Goal: Task Accomplishment & Management: Manage account settings

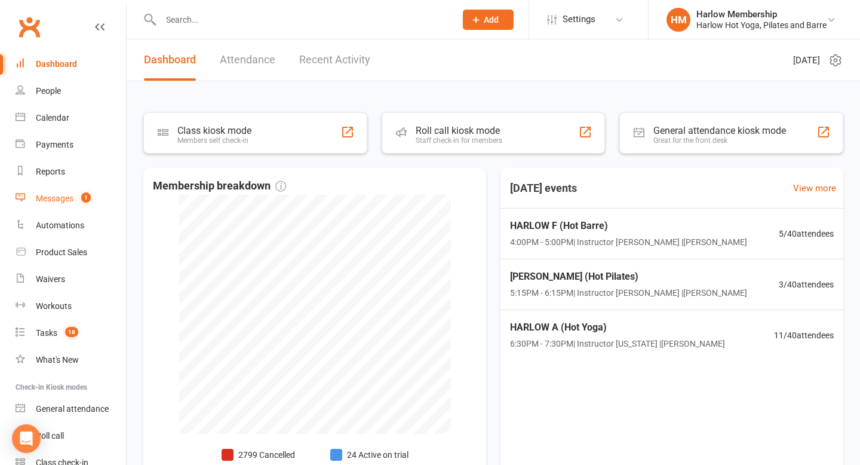
click at [48, 206] on link "Messages 1" at bounding box center [71, 198] width 110 height 27
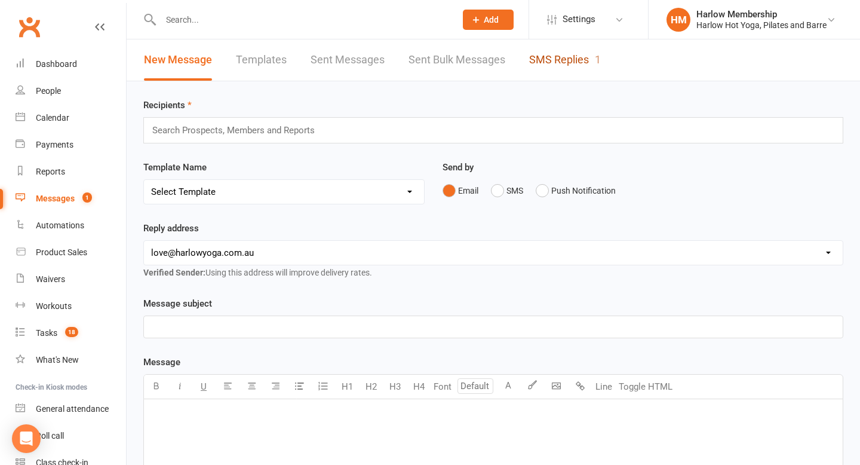
click at [564, 63] on link "SMS Replies 1" at bounding box center [565, 59] width 72 height 41
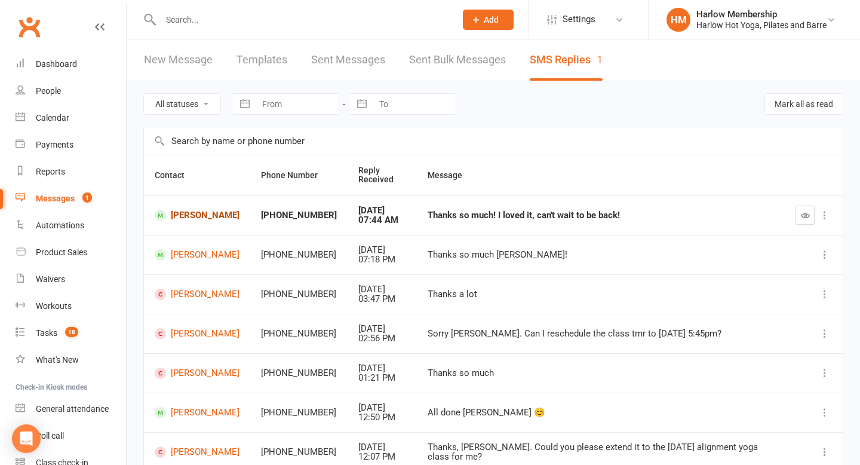
click at [192, 216] on link "Alexandra Groves" at bounding box center [197, 215] width 85 height 11
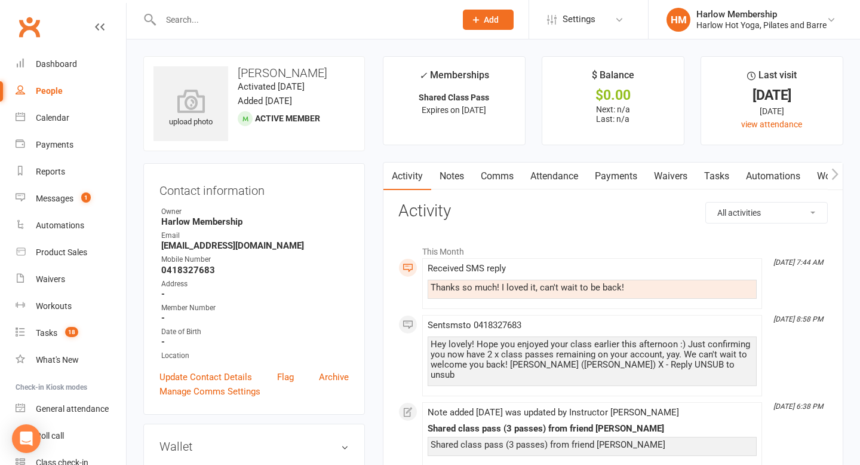
click at [487, 189] on link "Comms" at bounding box center [497, 175] width 50 height 27
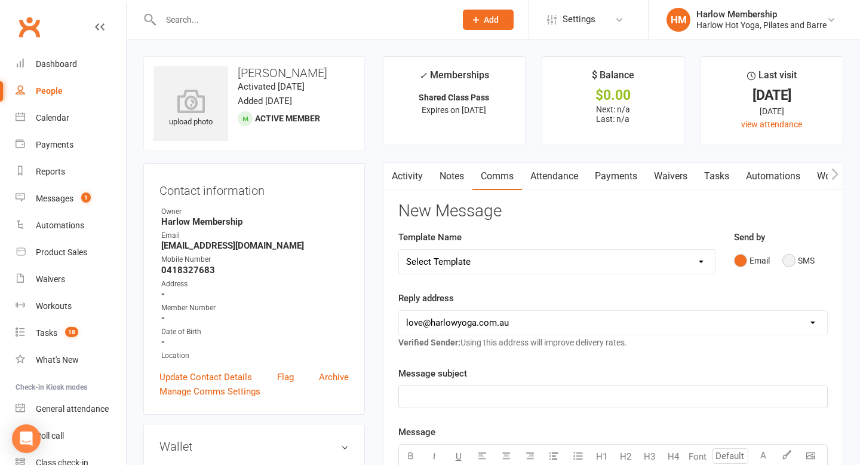
click at [787, 266] on button "SMS" at bounding box center [798, 260] width 32 height 23
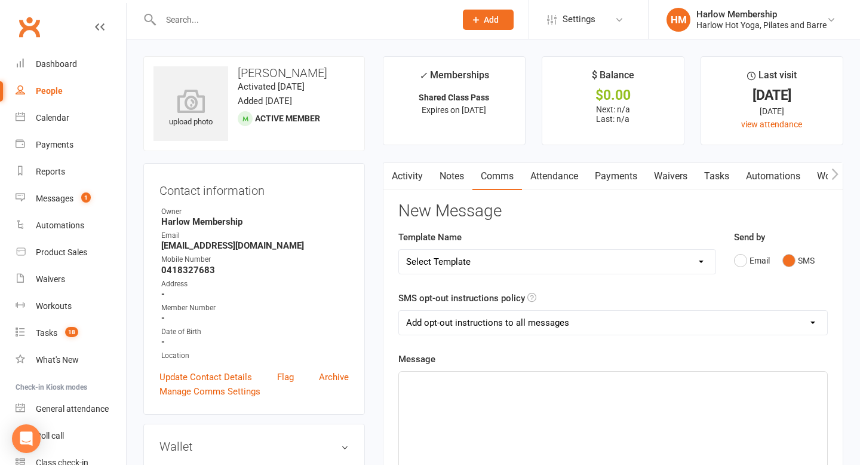
click at [549, 382] on p "﻿" at bounding box center [613, 382] width 414 height 14
click at [520, 315] on select "Add opt-out instructions to all messages Add opt-out instructions for messages …" at bounding box center [613, 323] width 428 height 24
select select "2"
click at [399, 311] on select "Add opt-out instructions to all messages Add opt-out instructions for messages …" at bounding box center [613, 323] width 428 height 24
click at [488, 399] on div "﻿" at bounding box center [613, 460] width 428 height 179
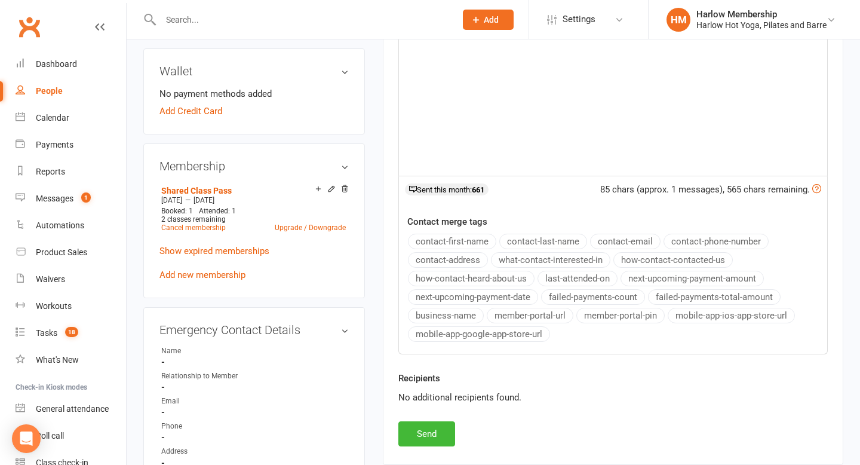
scroll to position [379, 0]
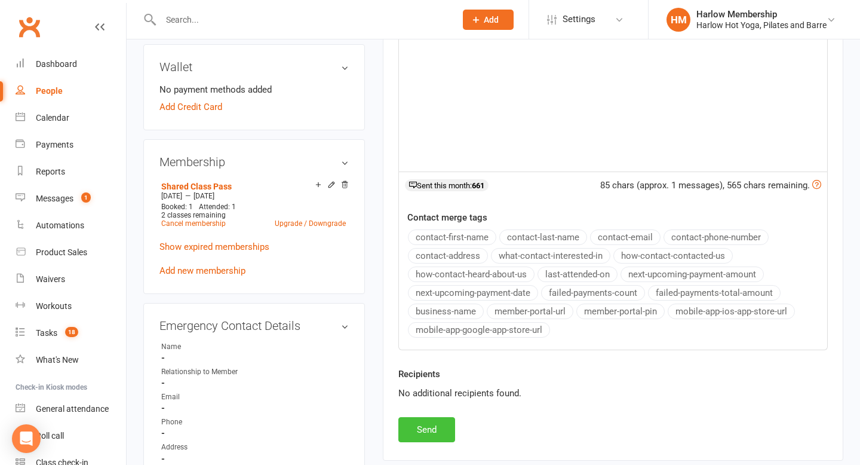
click at [428, 431] on button "Send" at bounding box center [426, 429] width 57 height 25
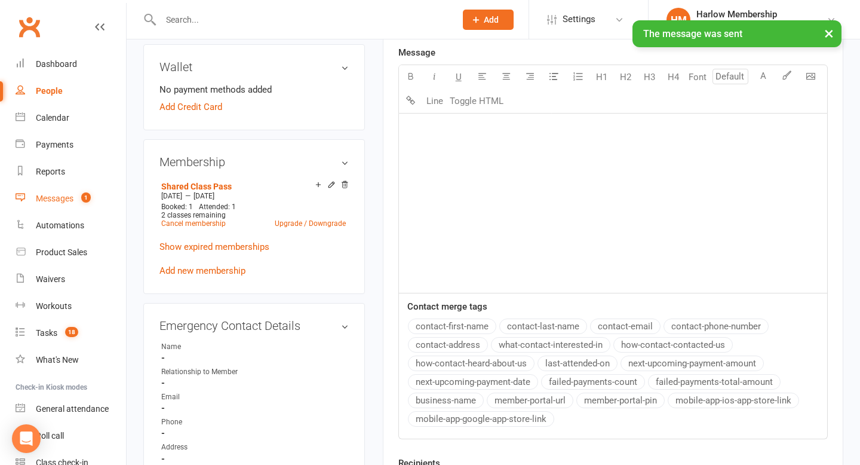
click at [44, 203] on div "Messages" at bounding box center [55, 198] width 38 height 10
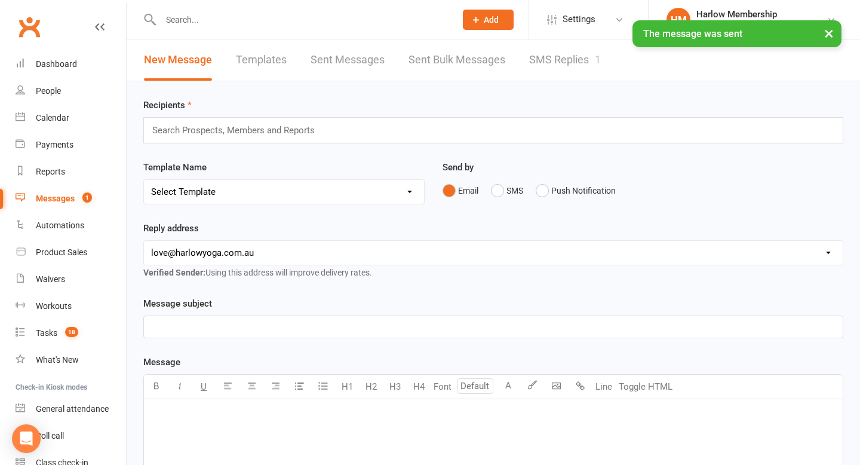
click at [554, 72] on link "SMS Replies 1" at bounding box center [565, 59] width 72 height 41
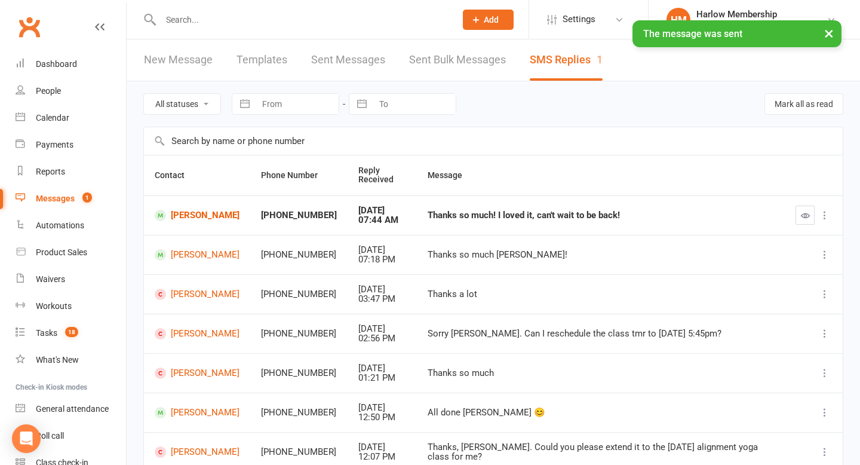
click at [801, 211] on icon "button" at bounding box center [805, 215] width 9 height 9
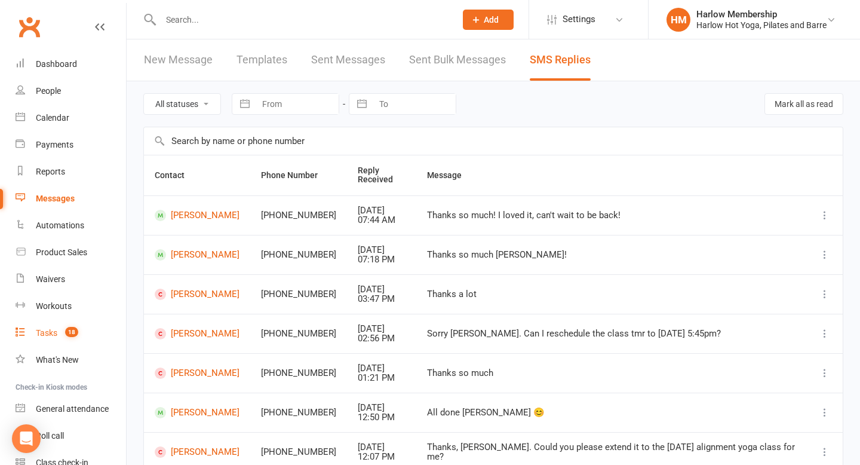
click at [67, 330] on span "18" at bounding box center [71, 332] width 13 height 10
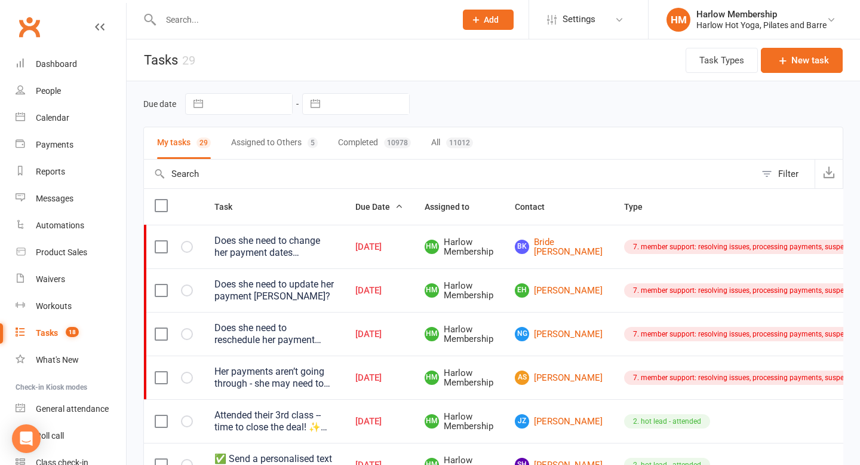
click at [267, 156] on button "Assigned to Others 5" at bounding box center [274, 143] width 87 height 32
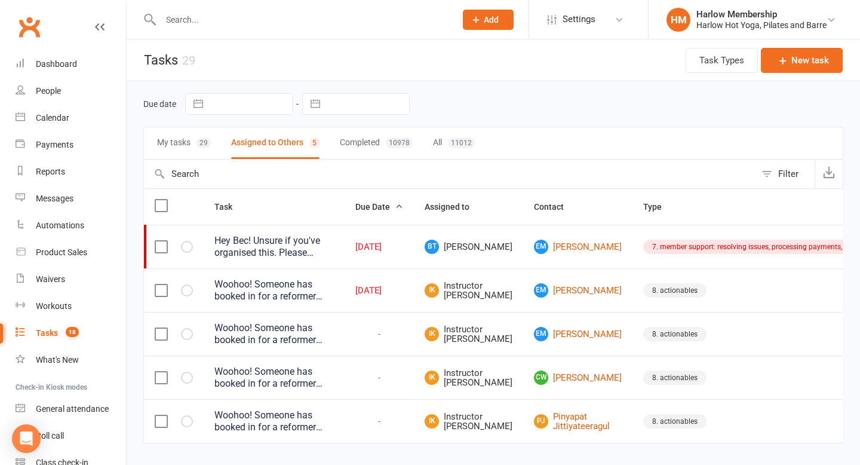
scroll to position [29, 0]
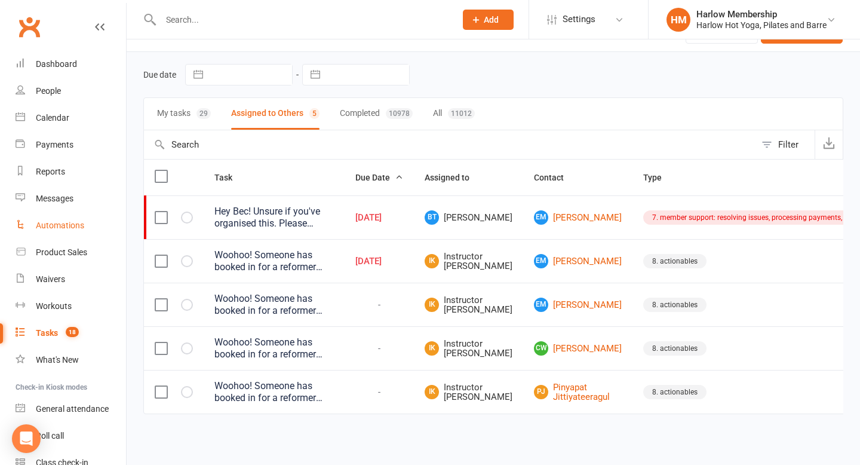
click at [55, 233] on link "Automations" at bounding box center [71, 225] width 110 height 27
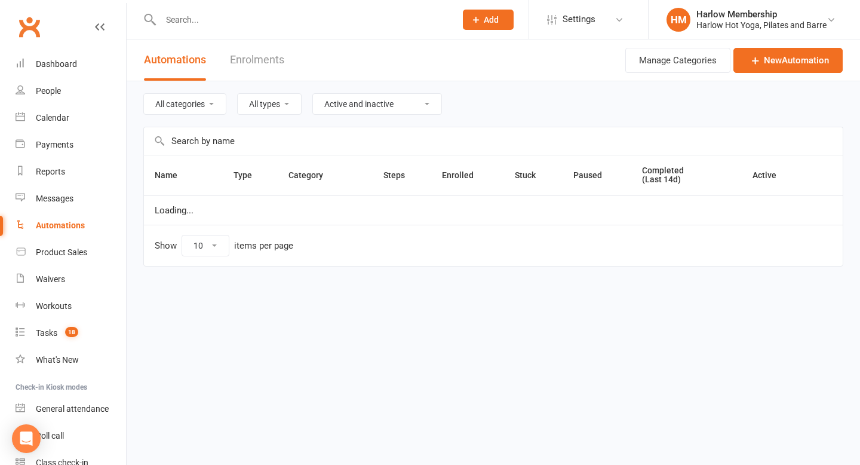
select select "50"
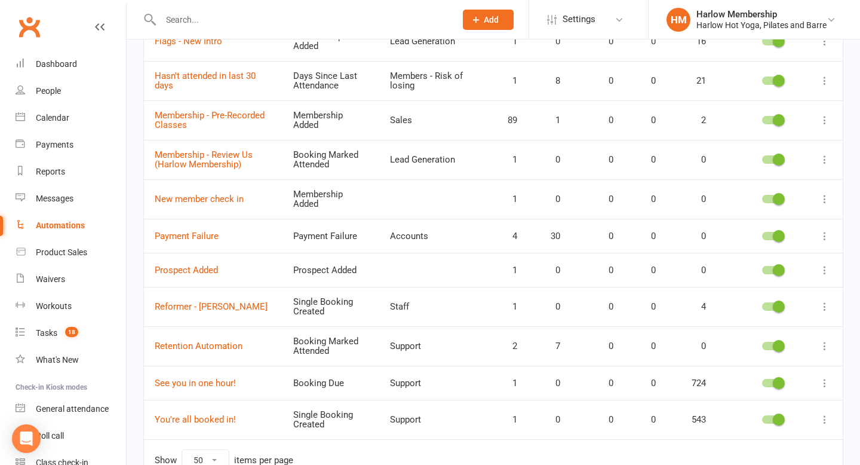
scroll to position [760, 0]
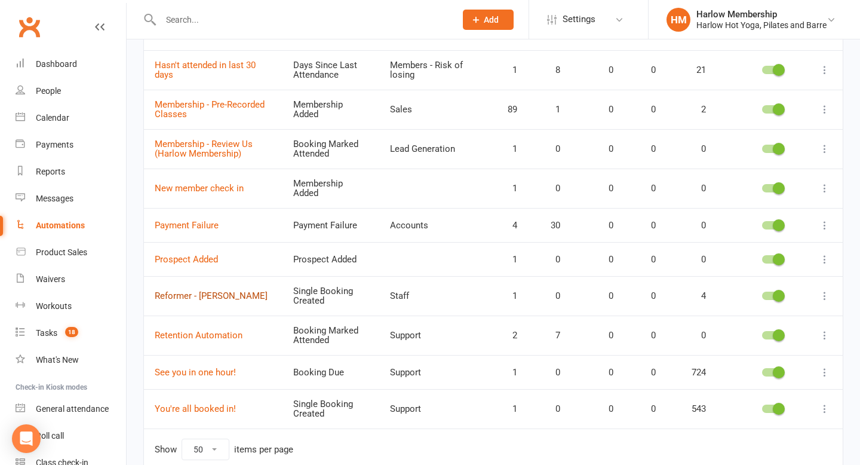
click at [202, 292] on link "Reformer - Kaitlyn" at bounding box center [211, 295] width 113 height 11
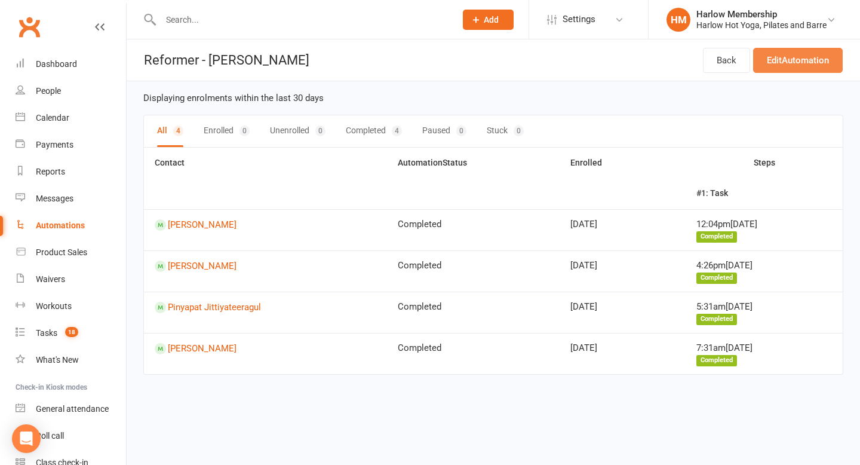
click at [779, 59] on link "Edit Automation" at bounding box center [798, 60] width 90 height 25
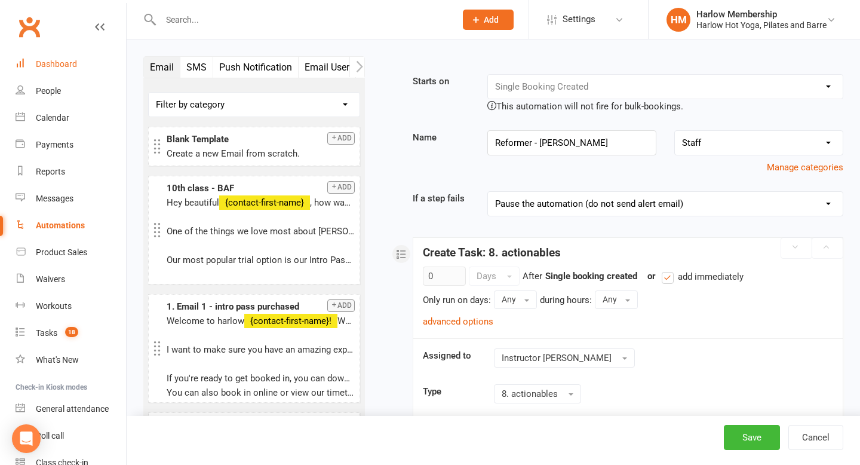
click at [64, 62] on div "Dashboard" at bounding box center [56, 64] width 41 height 10
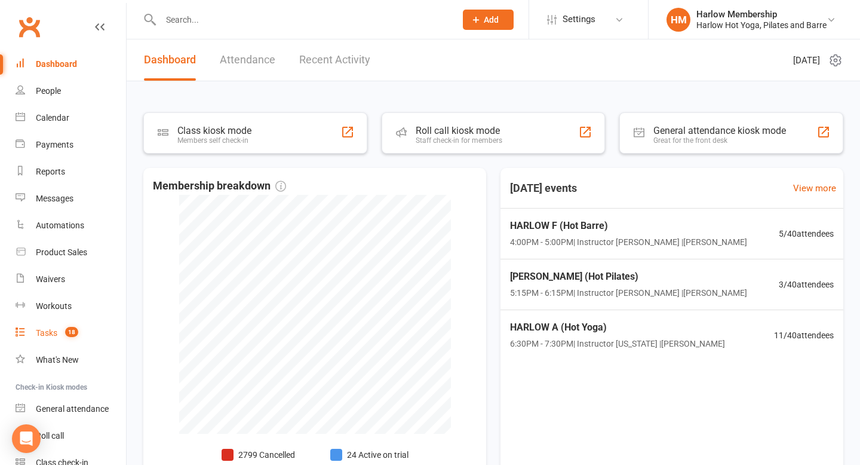
click at [53, 337] on div "Tasks" at bounding box center [46, 333] width 21 height 10
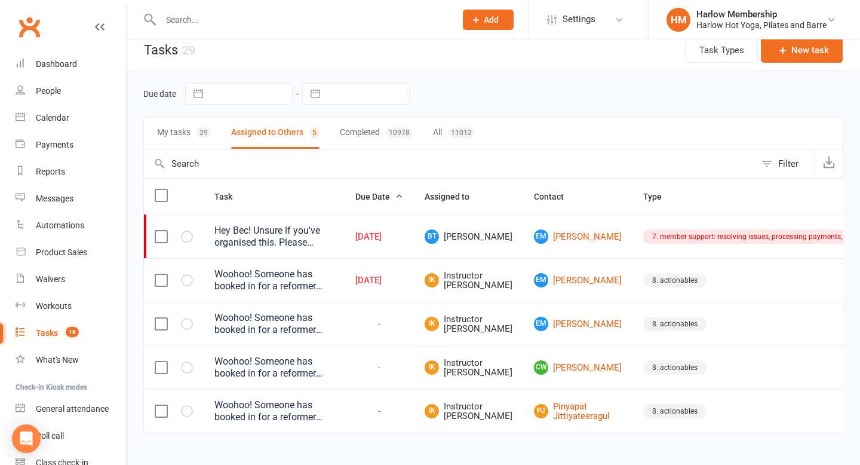
scroll to position [11, 0]
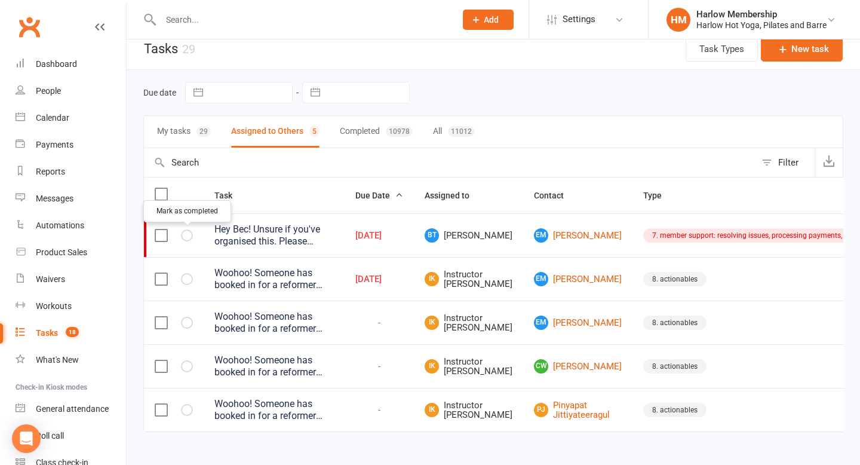
click at [0, 0] on icon "button" at bounding box center [0, 0] width 0 height 0
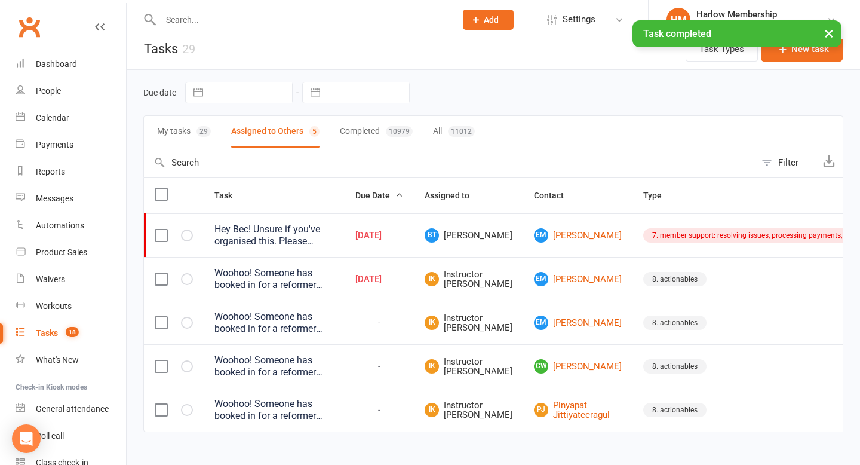
scroll to position [0, 0]
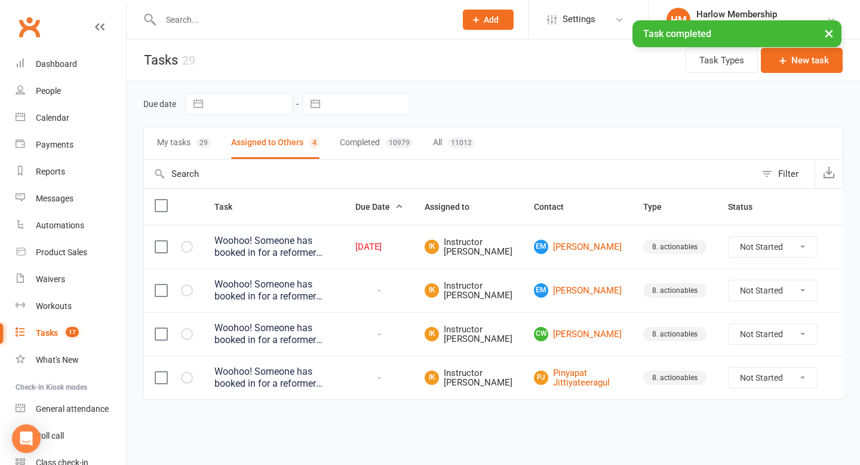
click at [181, 148] on button "My tasks 29" at bounding box center [184, 143] width 54 height 32
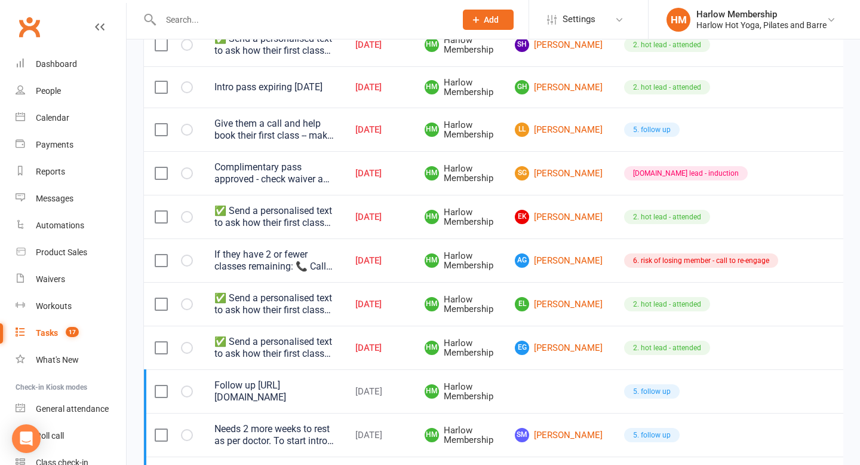
scroll to position [444, 0]
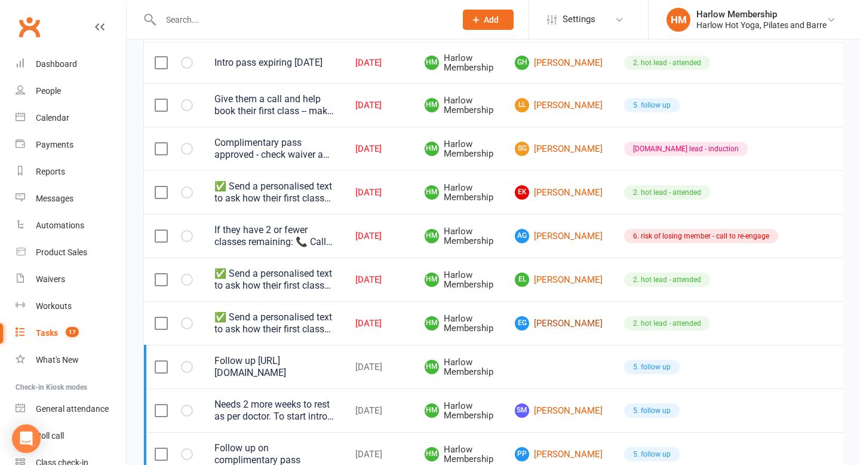
click at [542, 330] on link "EG Eva Garcia" at bounding box center [559, 323] width 88 height 14
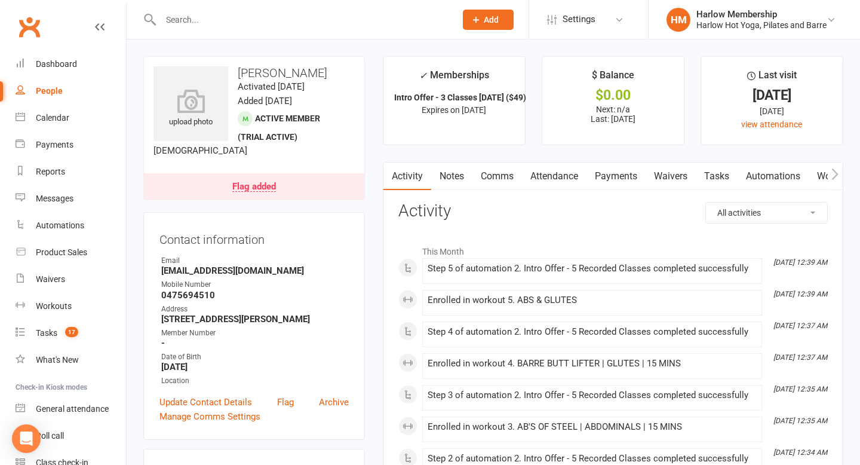
scroll to position [7, 0]
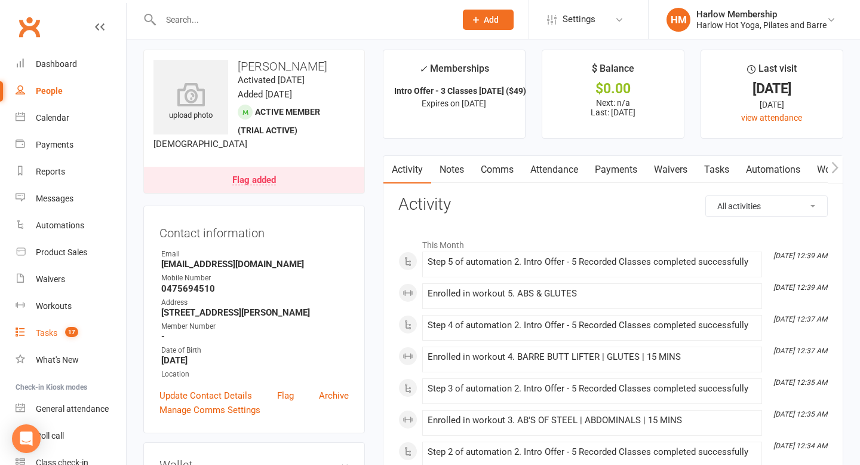
click at [53, 324] on link "Tasks 17" at bounding box center [71, 333] width 110 height 27
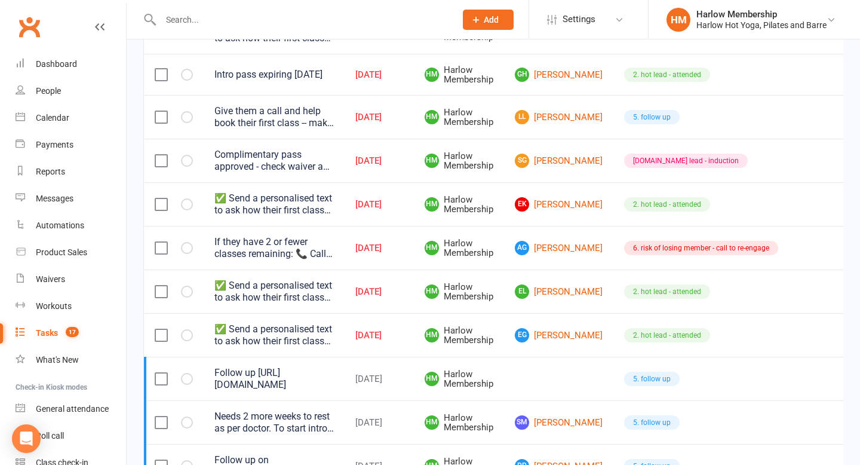
scroll to position [440, 0]
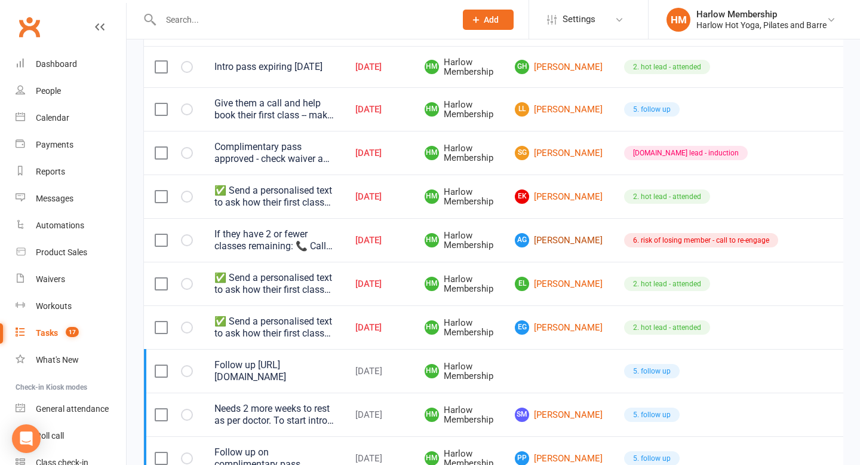
click at [554, 247] on link "AG Alexandra Groves" at bounding box center [559, 240] width 88 height 14
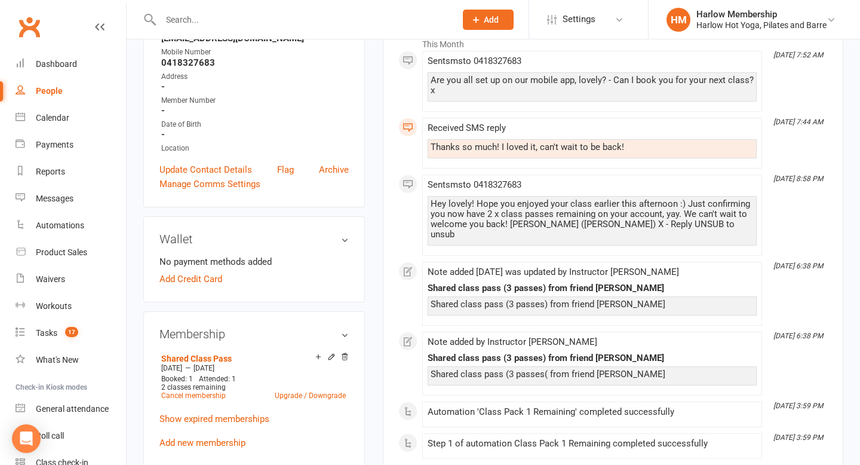
scroll to position [122, 0]
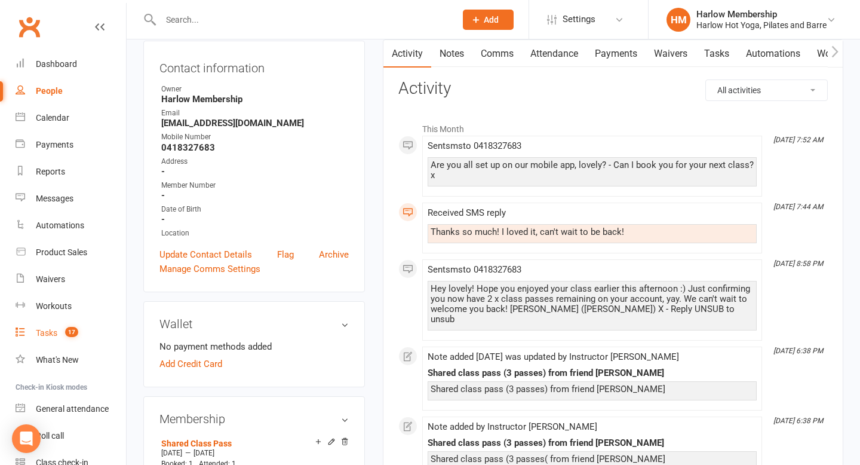
click at [46, 329] on div "Tasks" at bounding box center [46, 333] width 21 height 10
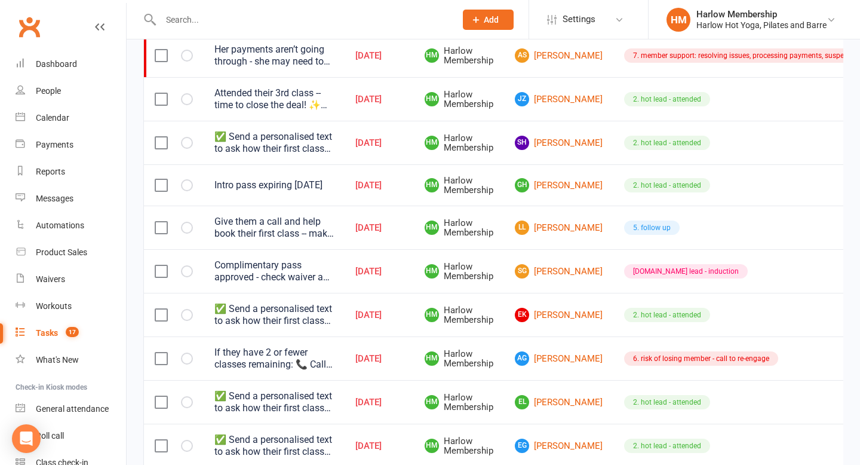
scroll to position [331, 0]
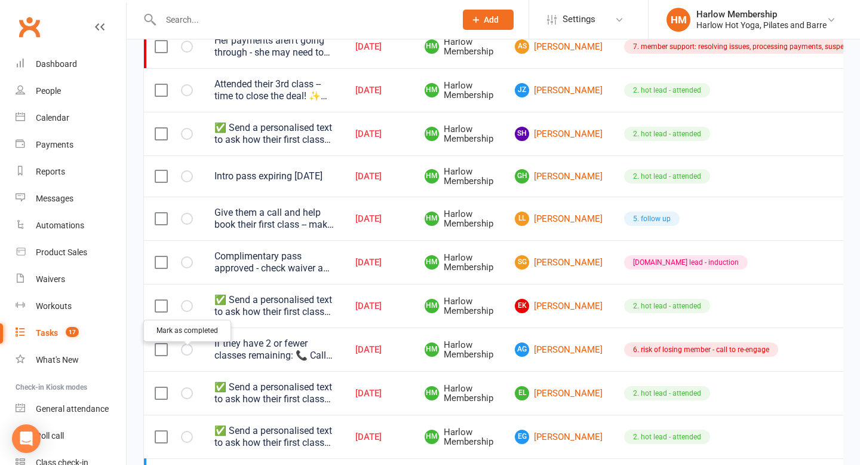
click at [0, 0] on icon "button" at bounding box center [0, 0] width 0 height 0
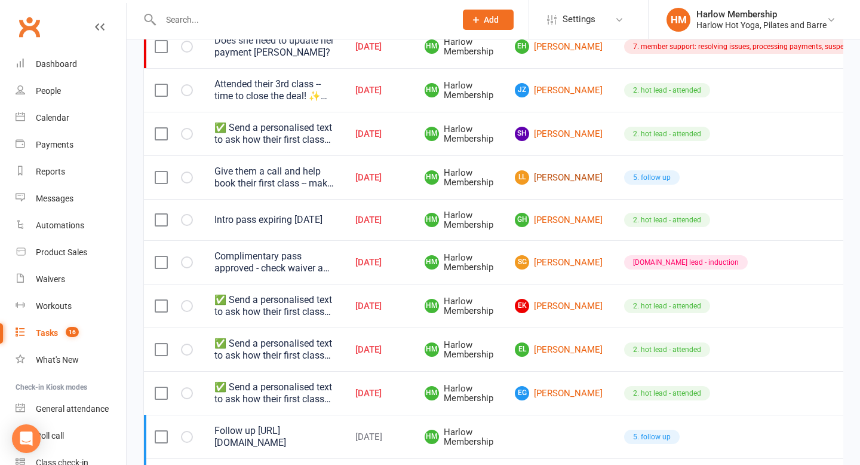
click at [554, 185] on link "LL Lily Landers" at bounding box center [559, 177] width 88 height 14
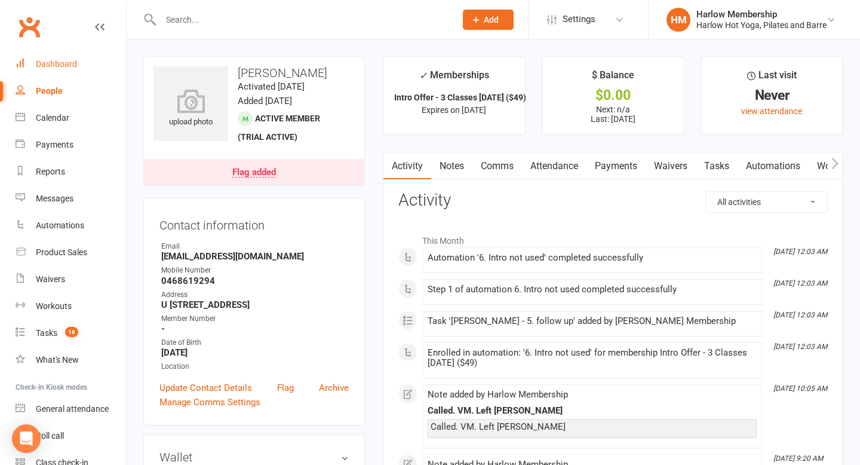
click at [53, 54] on link "Dashboard" at bounding box center [71, 64] width 110 height 27
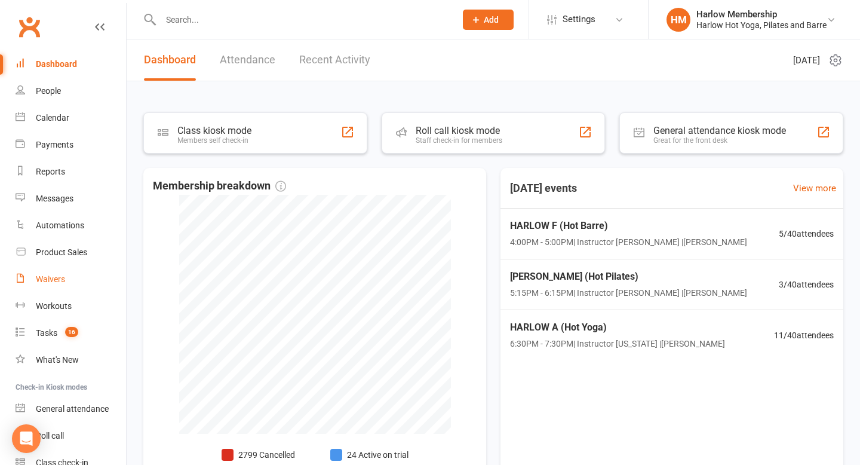
click at [44, 286] on link "Waivers" at bounding box center [71, 279] width 110 height 27
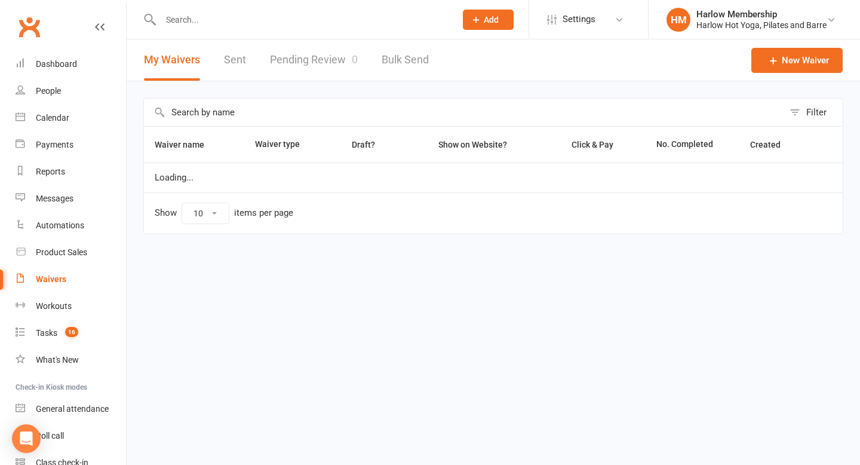
select select "100"
click at [228, 53] on link "Sent" at bounding box center [235, 59] width 22 height 41
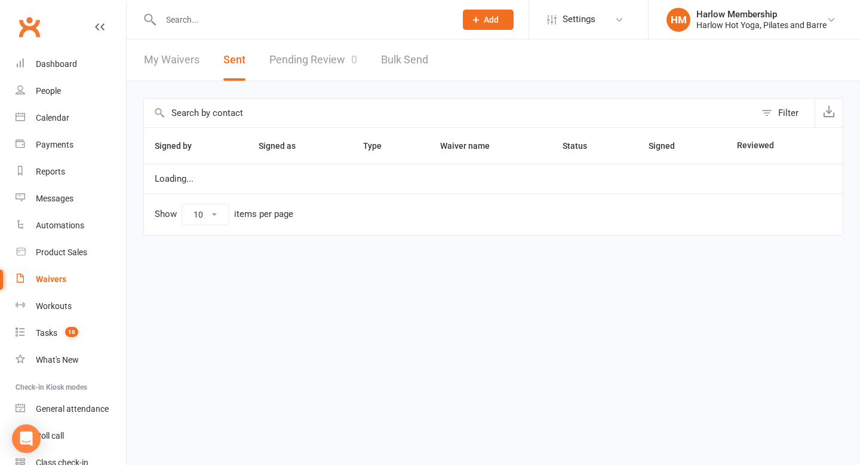
select select "100"
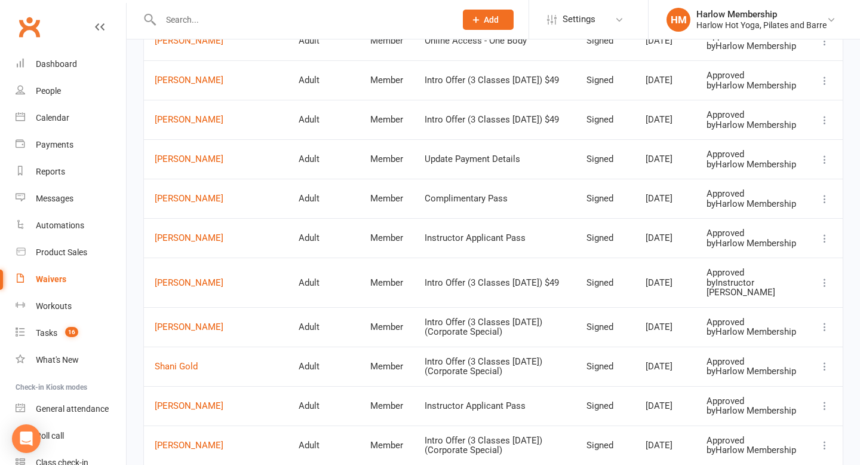
scroll to position [217, 0]
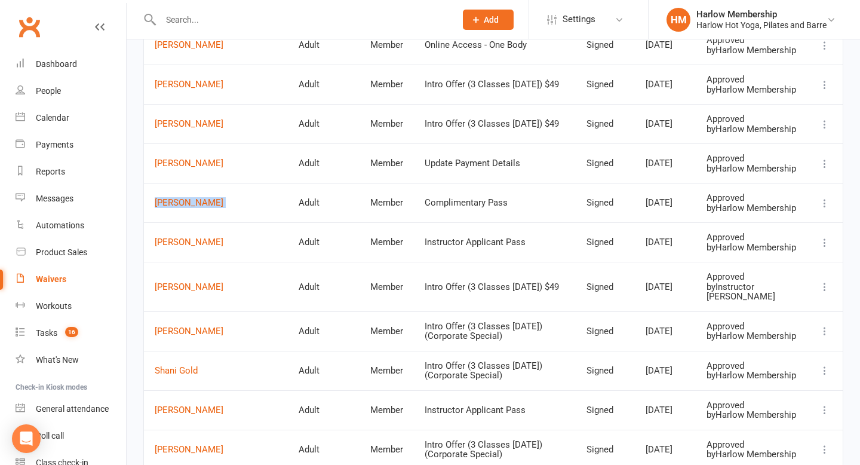
drag, startPoint x: 147, startPoint y: 265, endPoint x: 247, endPoint y: 260, distance: 99.8
click at [249, 222] on tr "Elizabeth Landale Adult Member Complimentary Pass Signed Sep 11, 2025 Approved …" at bounding box center [493, 202] width 699 height 39
copy link "[PERSON_NAME]"
drag, startPoint x: 149, startPoint y: 168, endPoint x: 219, endPoint y: 168, distance: 69.9
click at [219, 143] on td "[PERSON_NAME]" at bounding box center [216, 123] width 144 height 39
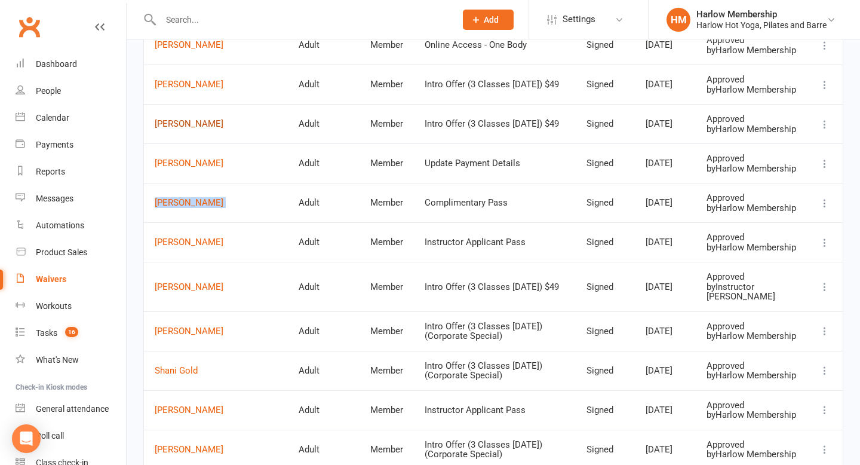
copy link "[PERSON_NAME]"
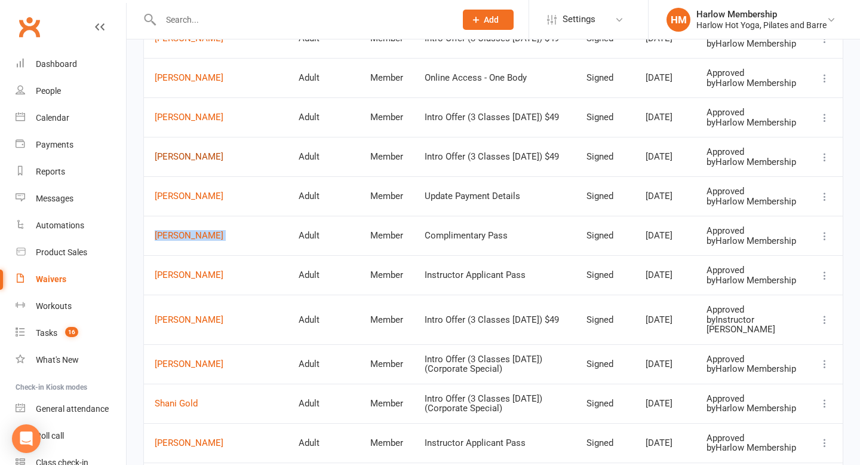
scroll to position [177, 0]
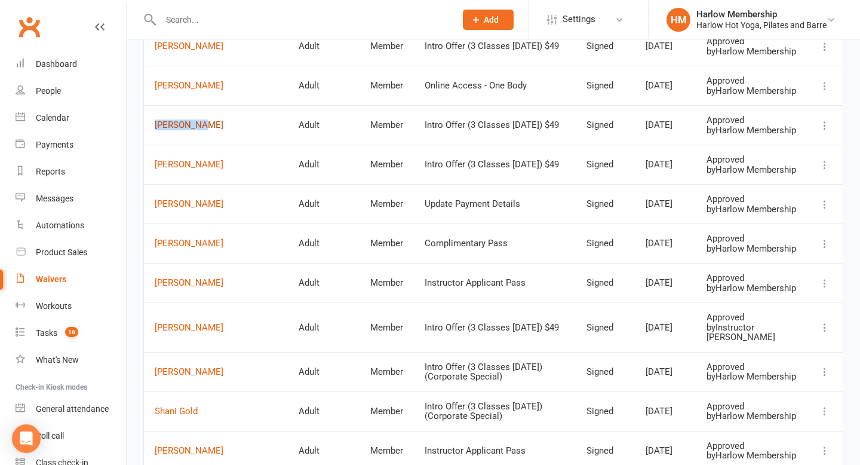
drag, startPoint x: 149, startPoint y: 159, endPoint x: 210, endPoint y: 159, distance: 61.5
click at [210, 145] on td "Emma Brown" at bounding box center [216, 124] width 144 height 39
copy link "Emma Brown"
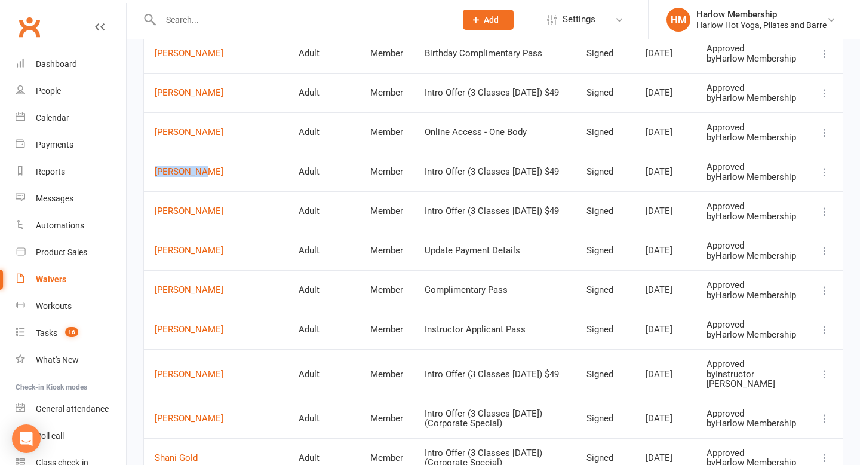
scroll to position [86, 0]
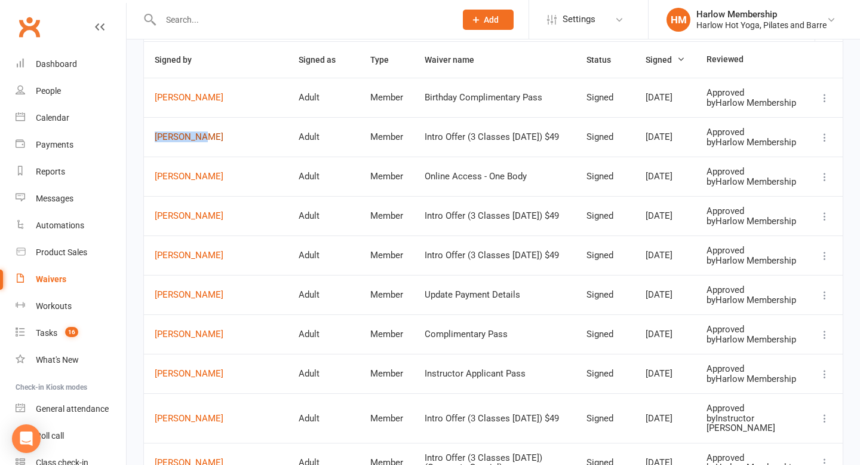
drag, startPoint x: 150, startPoint y: 150, endPoint x: 220, endPoint y: 150, distance: 69.9
click at [220, 151] on td "Eva Garcia" at bounding box center [216, 136] width 144 height 39
copy link "Eva Garcia"
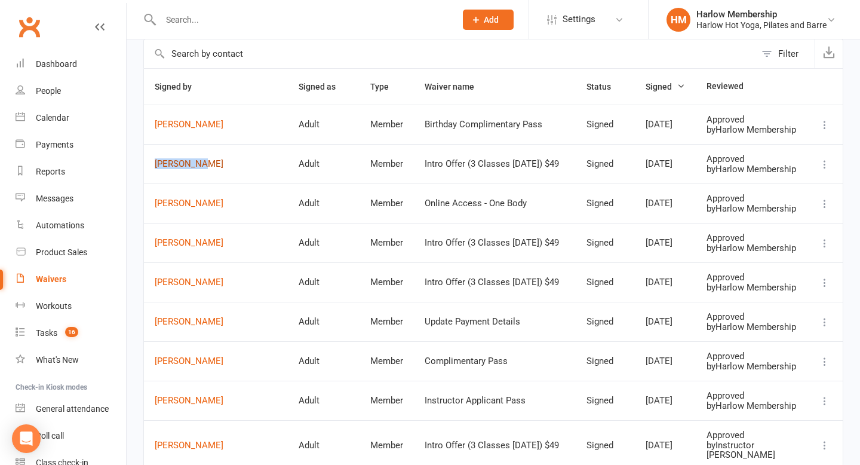
scroll to position [56, 0]
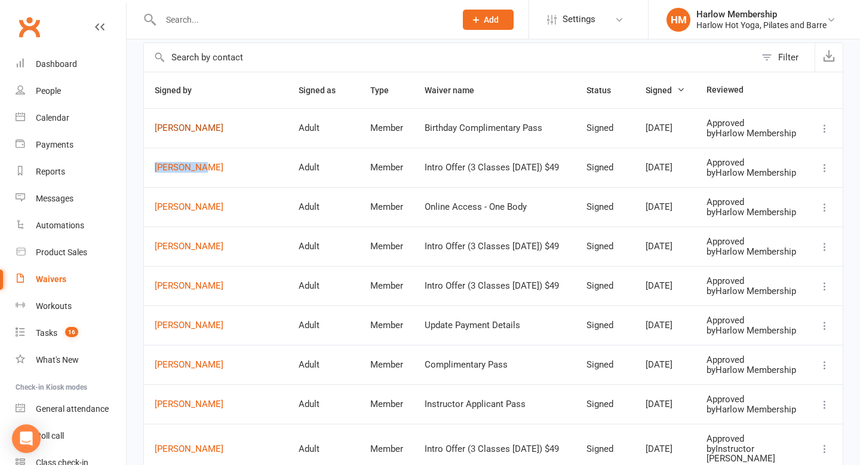
drag, startPoint x: 148, startPoint y: 133, endPoint x: 231, endPoint y: 131, distance: 83.6
click at [231, 132] on td "[PERSON_NAME]" at bounding box center [216, 127] width 144 height 39
copy link "[PERSON_NAME]"
click at [210, 291] on link "Stephen Huszar" at bounding box center [216, 286] width 122 height 10
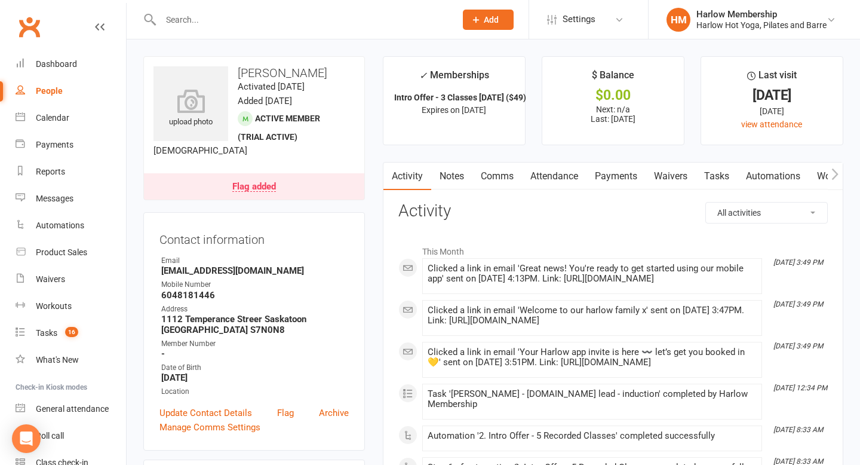
click at [463, 177] on link "Notes" at bounding box center [451, 175] width 41 height 27
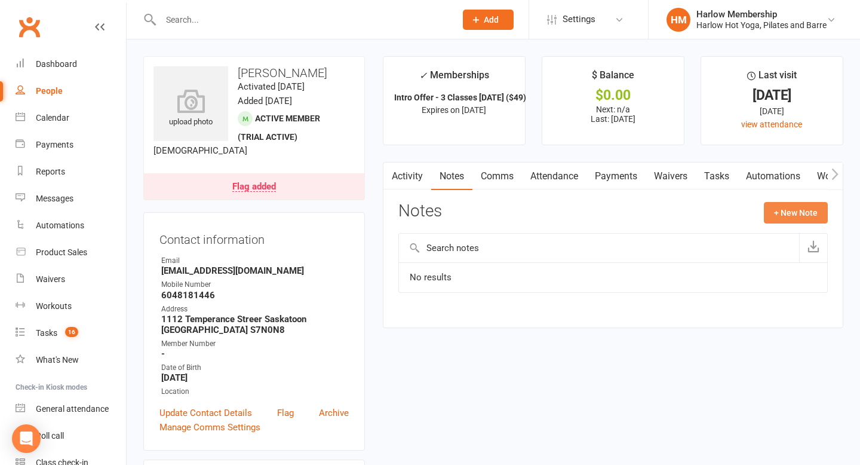
click at [785, 218] on button "+ New Note" at bounding box center [796, 212] width 64 height 21
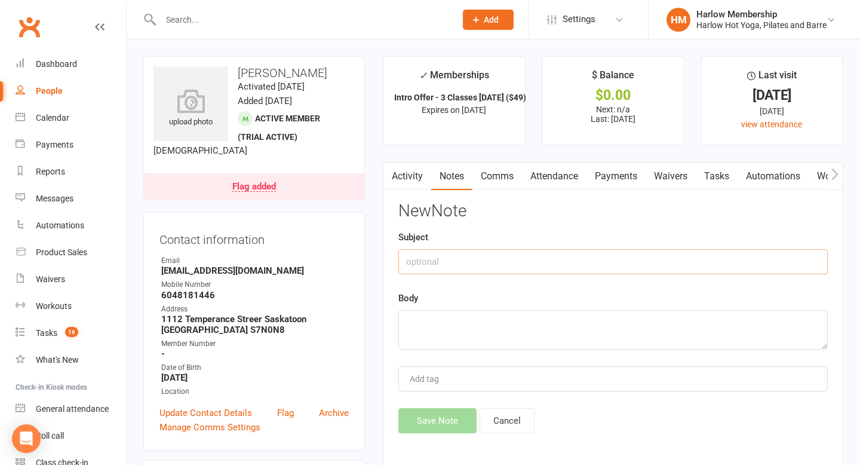
click at [486, 272] on input "text" at bounding box center [612, 261] width 429 height 25
type input "Sent Email"
click at [463, 325] on textarea at bounding box center [612, 329] width 429 height 39
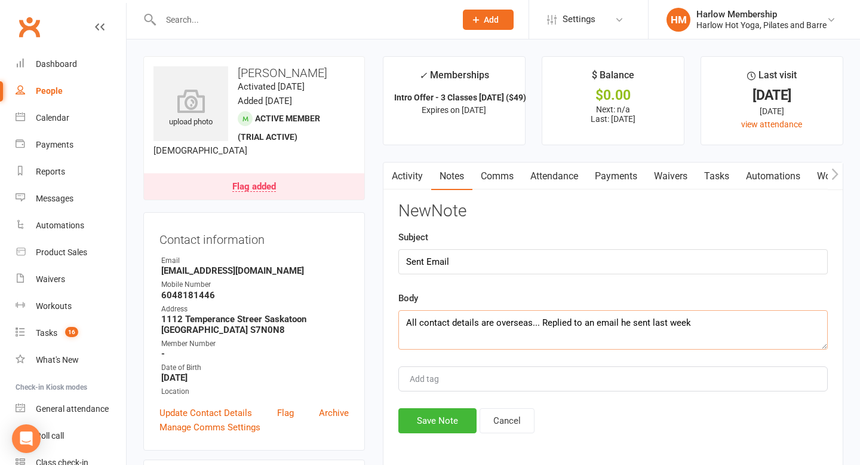
type textarea "All contact details are overseas... Replied to an email he sent last week"
click at [460, 262] on input "Sent Email" at bounding box center [612, 261] width 429 height 25
type input "Sent Email - 1st class attended"
click at [699, 320] on textarea "All contact details are overseas... Replied to an email he sent last week" at bounding box center [612, 329] width 429 height 39
paste textarea "https://mail.google.com/mail/u/0/#inbox/FMfcgzQcpnHcHvprqxGpdwRmvmbfSFlb"
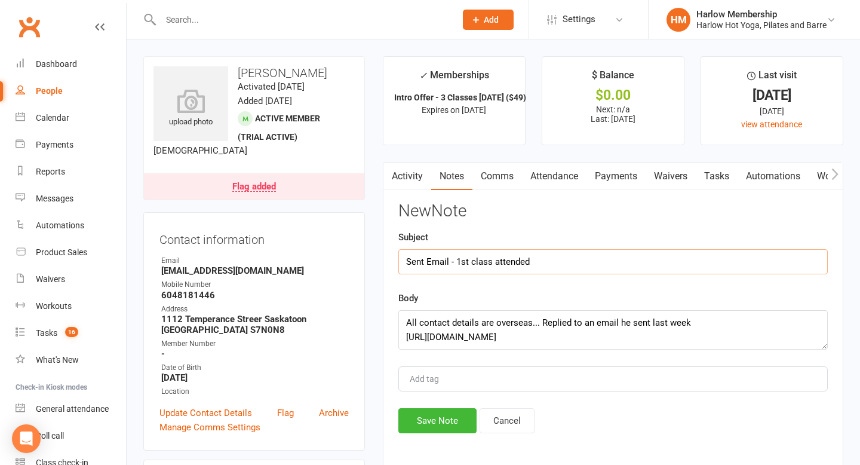
click at [641, 254] on input "Sent Email - 1st class attended" at bounding box center [612, 261] width 429 height 25
click at [571, 259] on input "Sent Email - 1st class attended" at bounding box center [612, 261] width 429 height 25
click at [720, 318] on textarea "All contact details are overseas... Replied to an email he sent last week https…" at bounding box center [612, 329] width 429 height 39
type textarea "All contact details are overseas... Replied to an email he sent last week - Bec…"
click at [449, 417] on button "Save Note" at bounding box center [437, 420] width 78 height 25
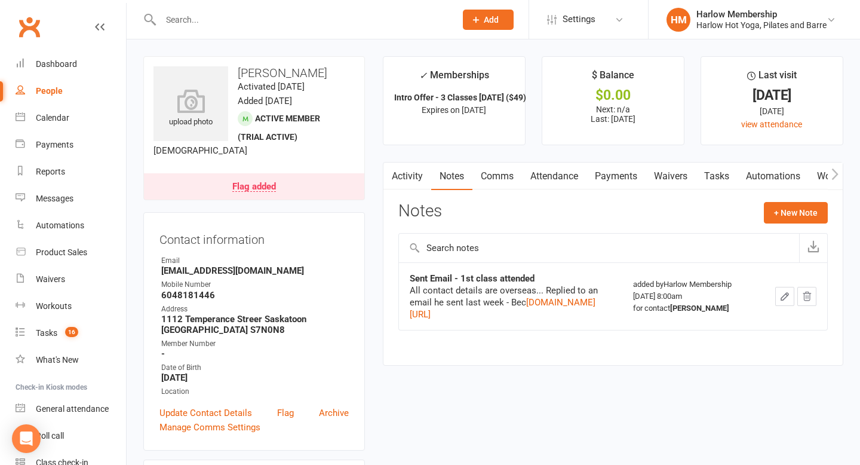
click at [195, 18] on input "text" at bounding box center [302, 19] width 290 height 17
paste input "antonio galuppo"
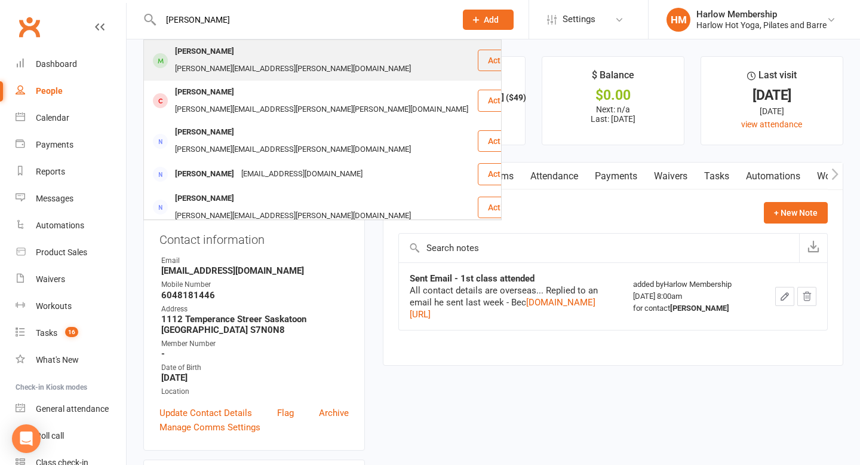
type input "antonio galuppo"
click at [289, 60] on div "antonio.galuppo@hotmail.com" at bounding box center [292, 68] width 243 height 17
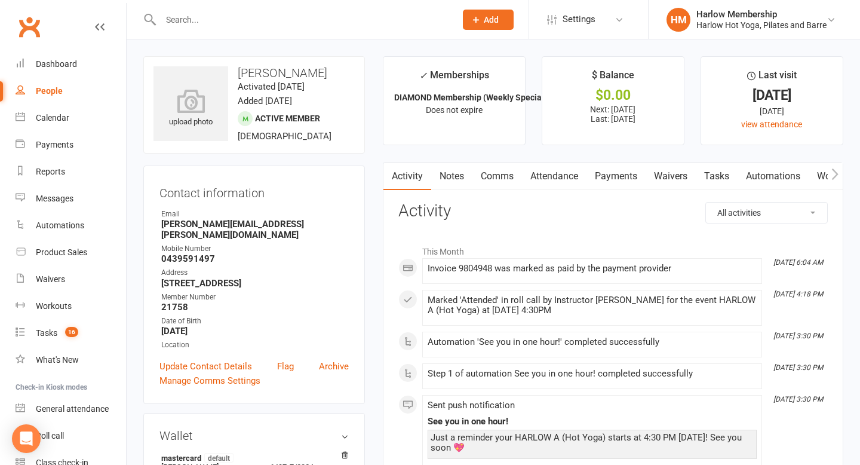
scroll to position [204, 0]
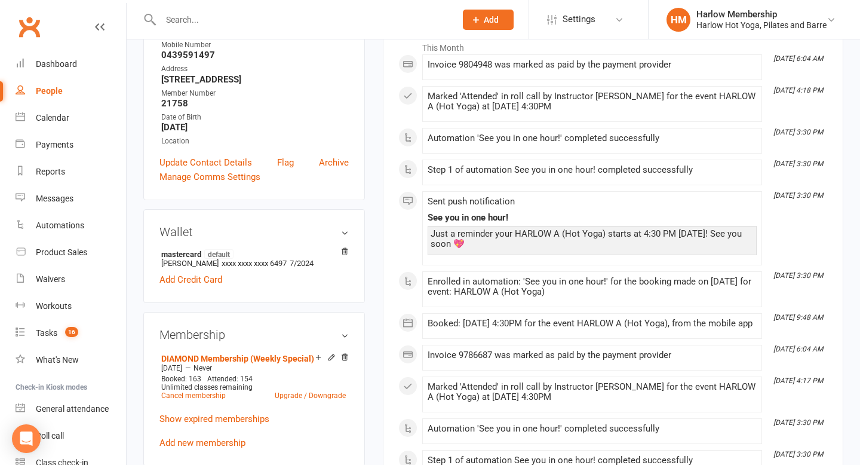
click at [242, 397] on membership-list "DIAMOND Membership (Weekly Special) Jan 22 2022 — Never Booked: 163 Attended: 1…" at bounding box center [253, 399] width 189 height 98
click at [243, 413] on link "Show expired memberships" at bounding box center [214, 418] width 110 height 11
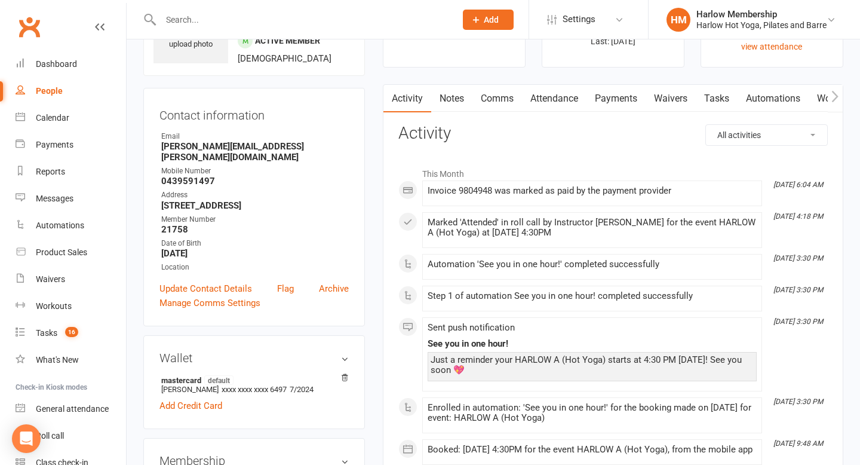
scroll to position [0, 0]
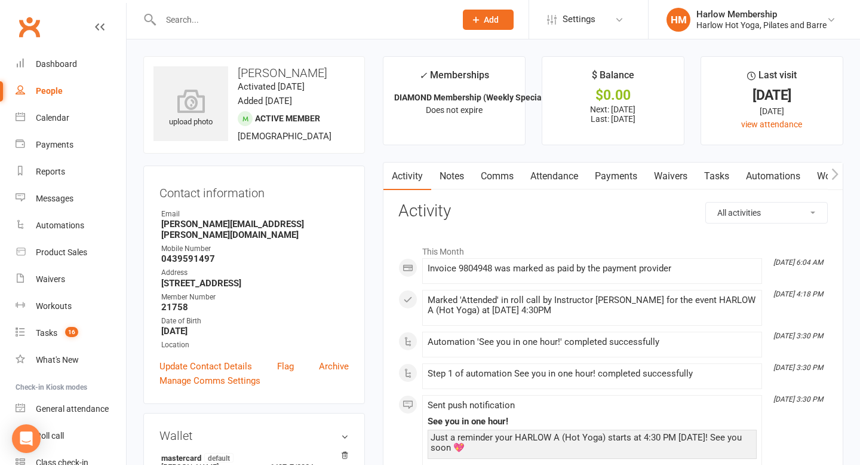
click at [456, 181] on link "Notes" at bounding box center [451, 175] width 41 height 27
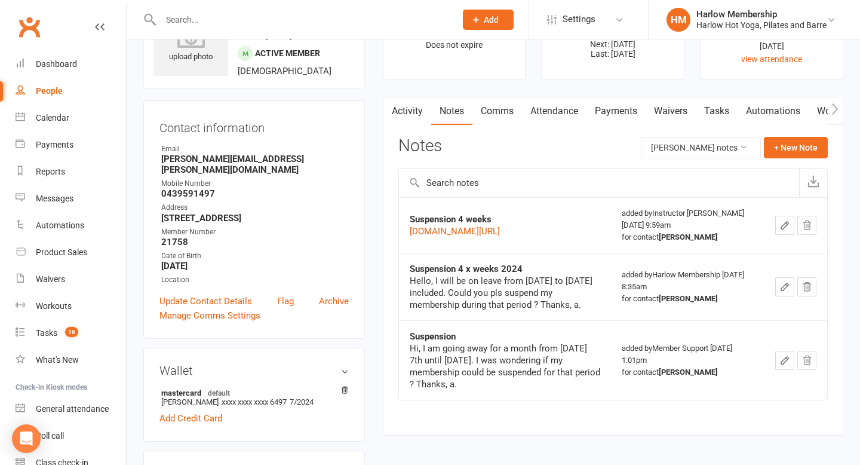
scroll to position [74, 0]
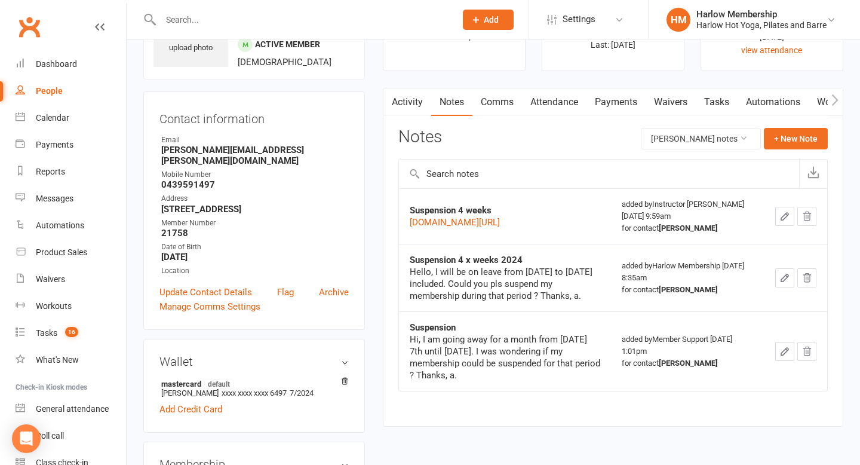
click at [615, 97] on link "Payments" at bounding box center [615, 101] width 59 height 27
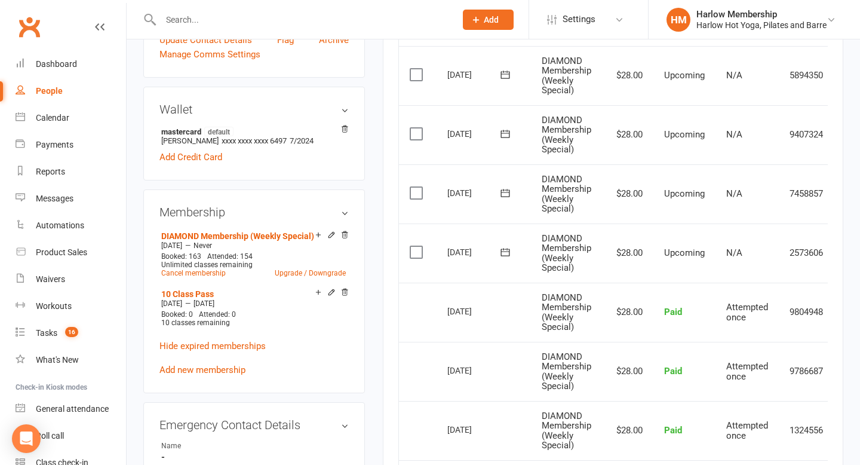
scroll to position [328, 0]
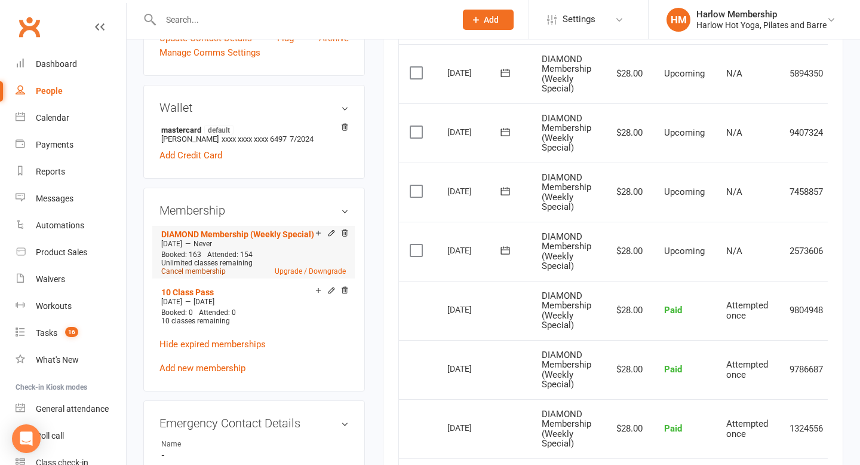
click at [192, 267] on link "Cancel membership" at bounding box center [193, 271] width 64 height 8
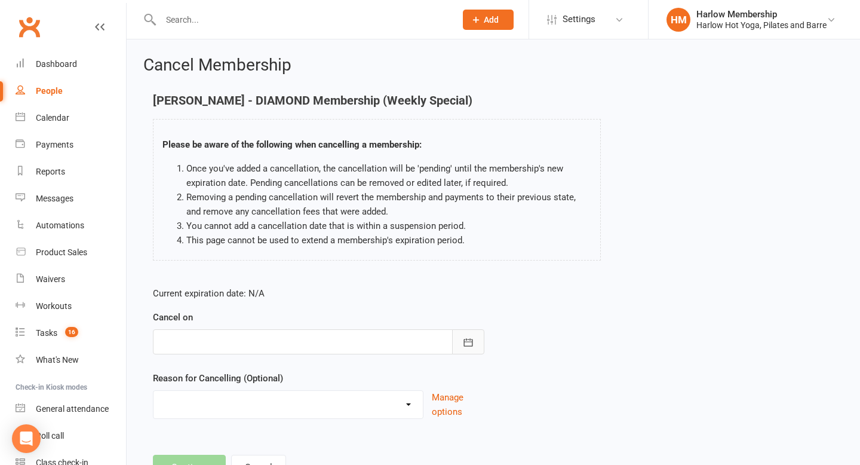
click at [472, 339] on icon "button" at bounding box center [468, 342] width 12 height 12
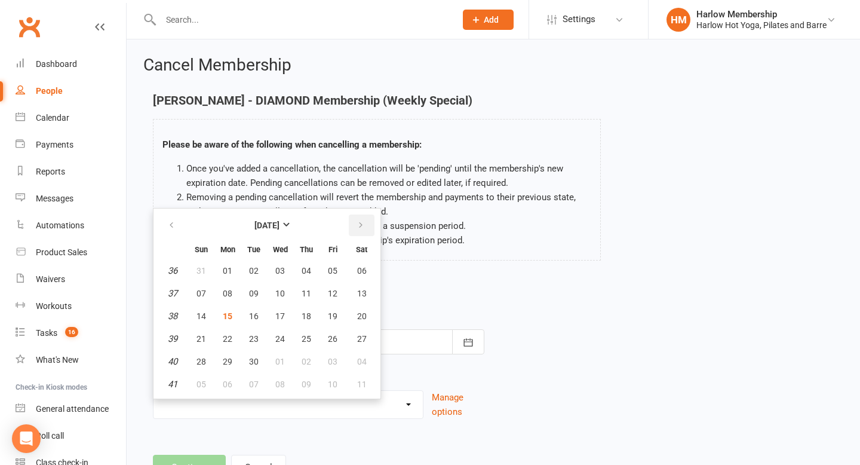
click at [359, 230] on icon "button" at bounding box center [361, 225] width 8 height 10
click at [363, 299] on button "11" at bounding box center [361, 292] width 30 height 21
type input "11 Oct 2025"
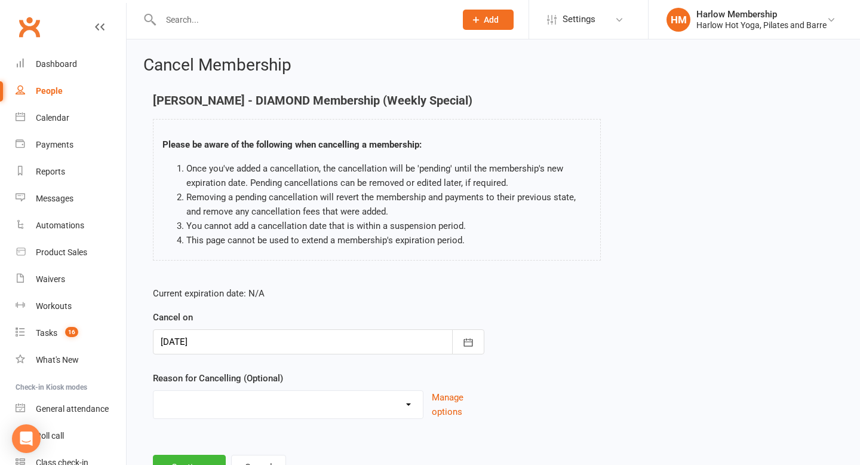
click at [297, 397] on select "Don’t enjoy classes Holiday Injury Joined somewhere else Move out of area Movin…" at bounding box center [287, 403] width 269 height 24
select select "9"
click at [153, 391] on select "Don’t enjoy classes Holiday Injury Joined somewhere else Move out of area Movin…" at bounding box center [287, 403] width 269 height 24
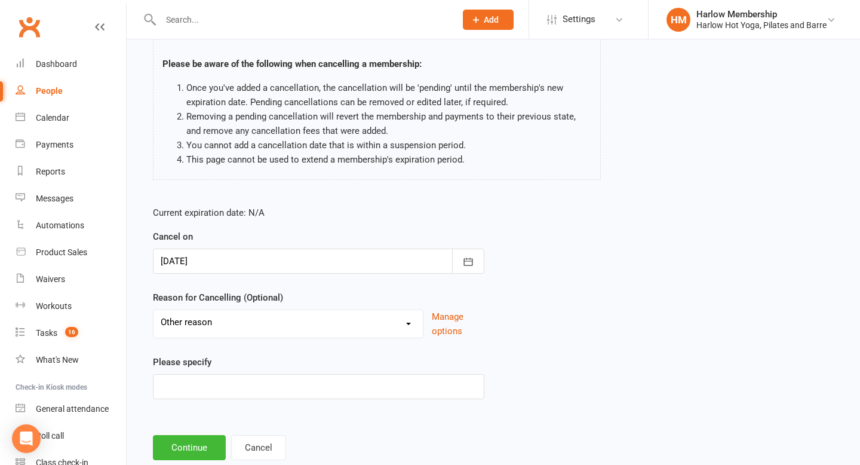
scroll to position [90, 0]
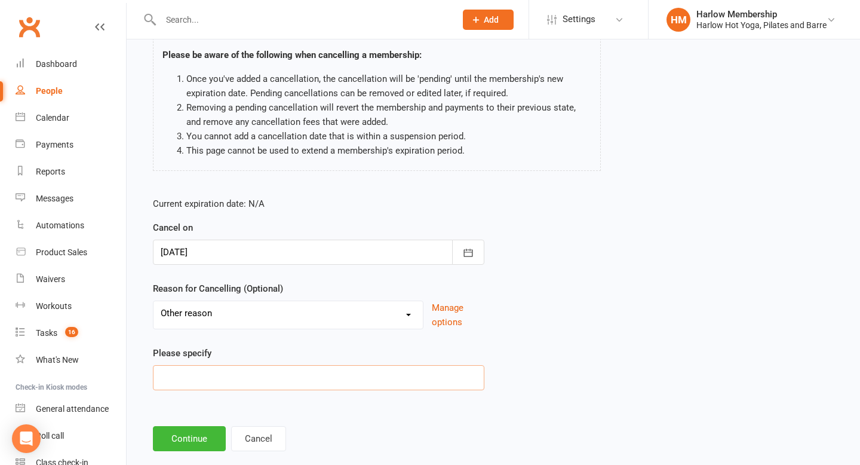
click at [228, 378] on input at bounding box center [318, 377] width 331 height 25
type input "didn't say"
click at [177, 438] on button "Continue" at bounding box center [189, 438] width 73 height 25
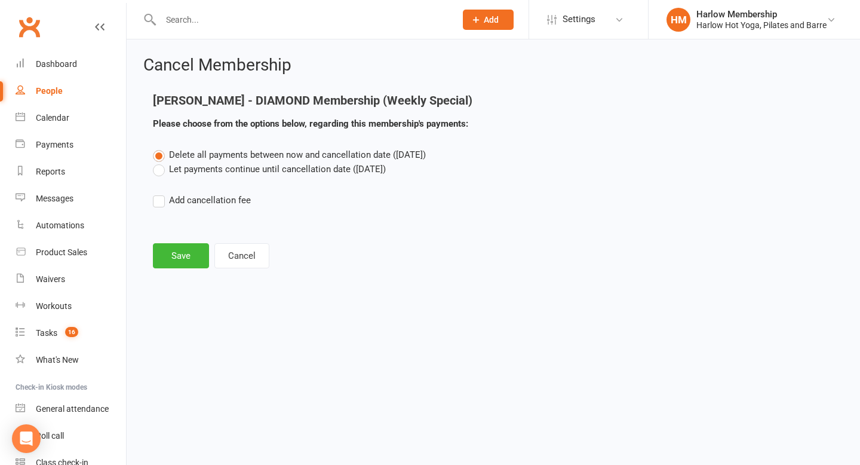
click at [161, 174] on label "Let payments continue until cancellation date (Oct 11, 2025)" at bounding box center [269, 169] width 233 height 14
click at [161, 162] on input "Let payments continue until cancellation date (Oct 11, 2025)" at bounding box center [157, 162] width 8 height 0
click at [170, 250] on button "Save" at bounding box center [181, 255] width 56 height 25
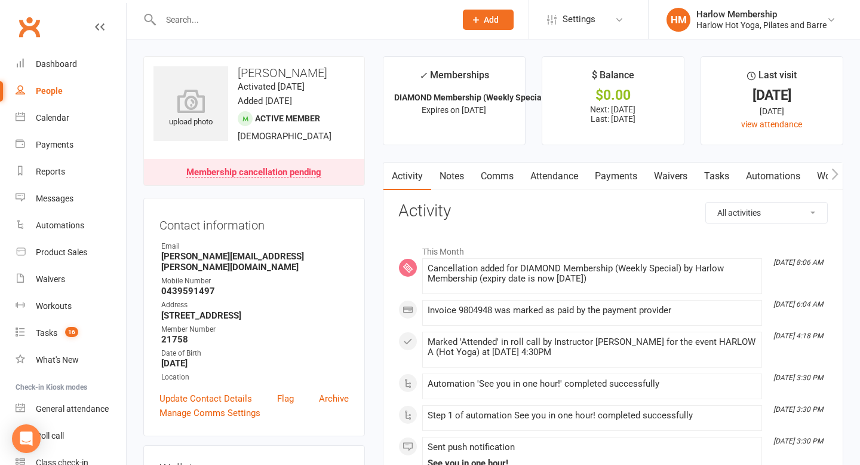
click at [450, 182] on link "Notes" at bounding box center [451, 175] width 41 height 27
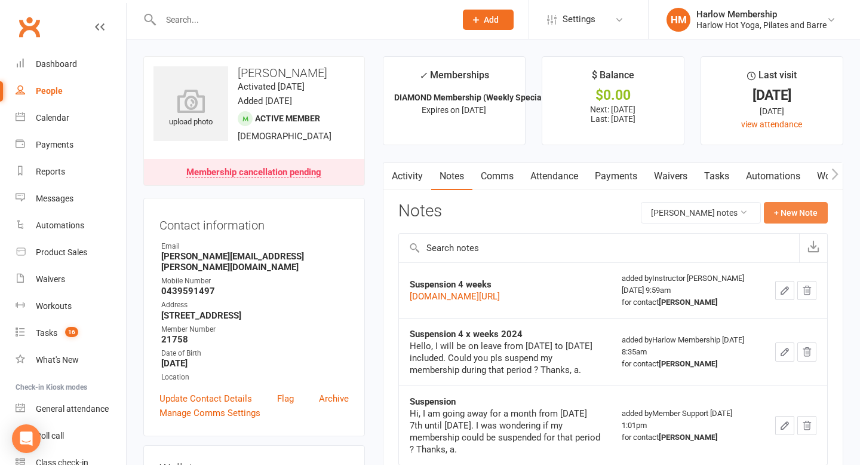
click at [792, 213] on button "+ New Note" at bounding box center [796, 212] width 64 height 21
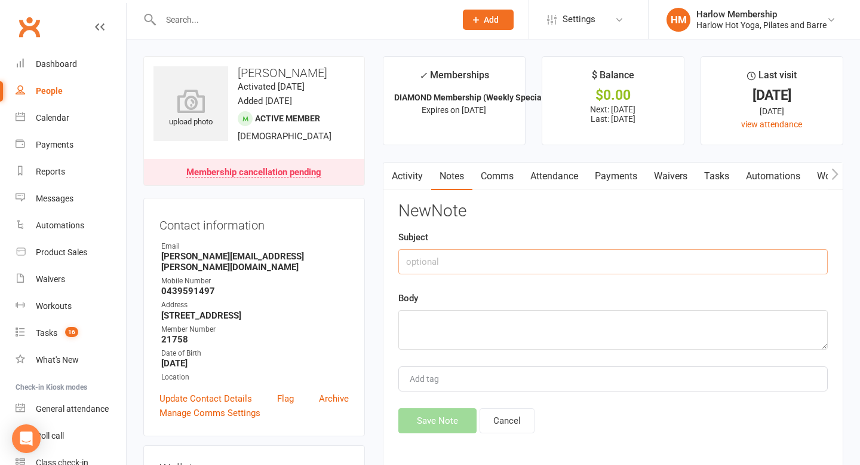
click at [540, 266] on input "text" at bounding box center [612, 261] width 429 height 25
type input "Cancellation"
click at [452, 321] on textarea at bounding box center [612, 329] width 429 height 39
paste textarea "https://mail.google.com/mail/u/0/#inbox/FMfcgzQcpnHcHtjNfwdFGgVTSfcjXbkC"
type textarea "https://mail.google.com/mail/u/0/#inbox/FMfcgzQcpnHcHtjNfwdFGgVTSfcjXbkC"
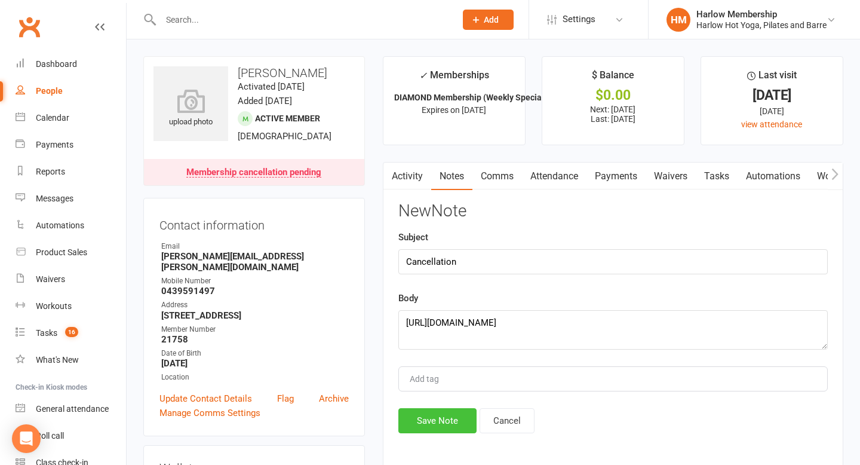
click at [437, 418] on button "Save Note" at bounding box center [437, 420] width 78 height 25
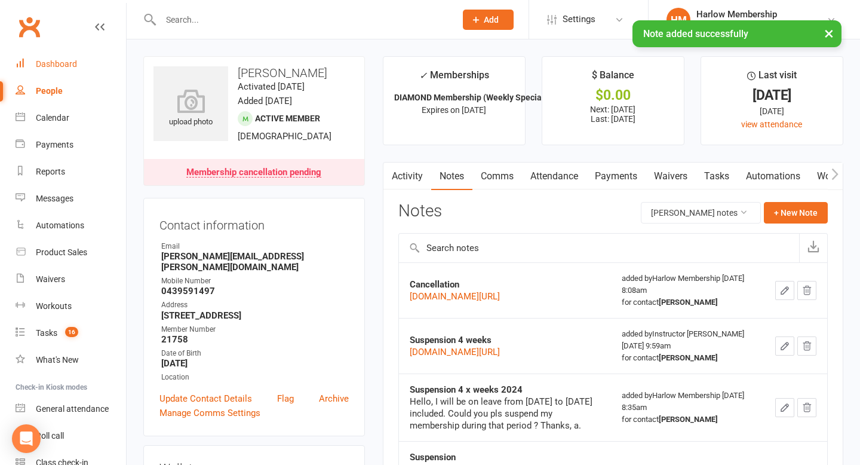
click at [65, 63] on div "Dashboard" at bounding box center [56, 64] width 41 height 10
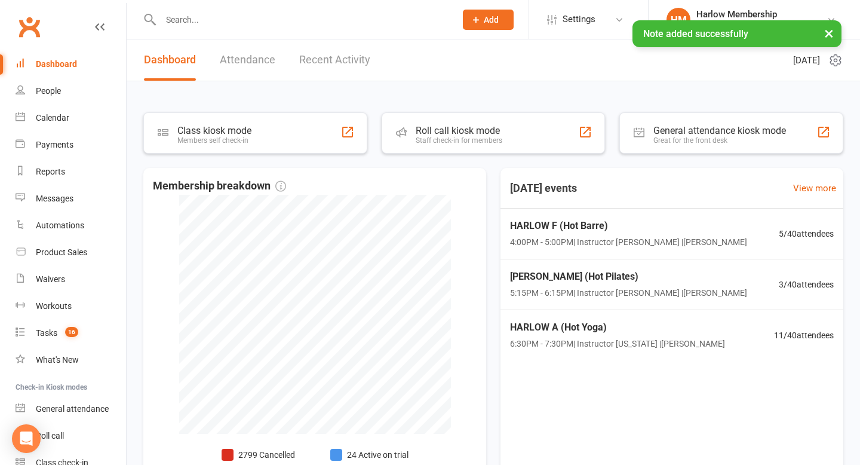
click at [349, 63] on link "Recent Activity" at bounding box center [334, 59] width 71 height 41
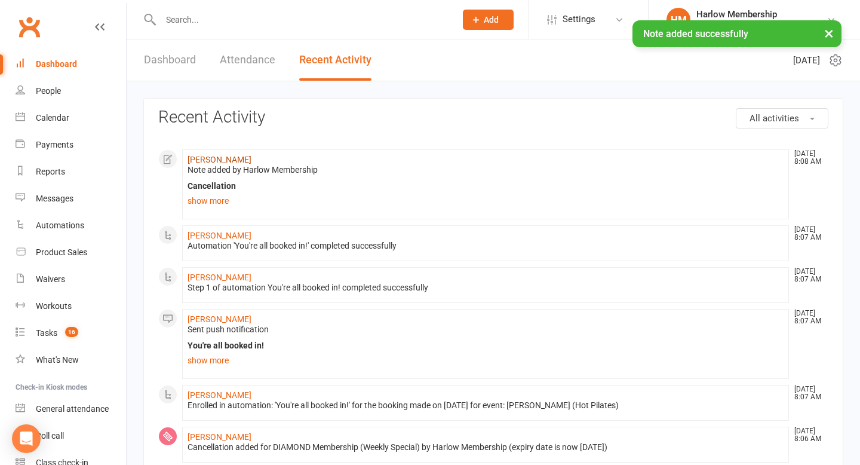
click at [219, 161] on link "Antonio Galuppo" at bounding box center [220, 160] width 64 height 10
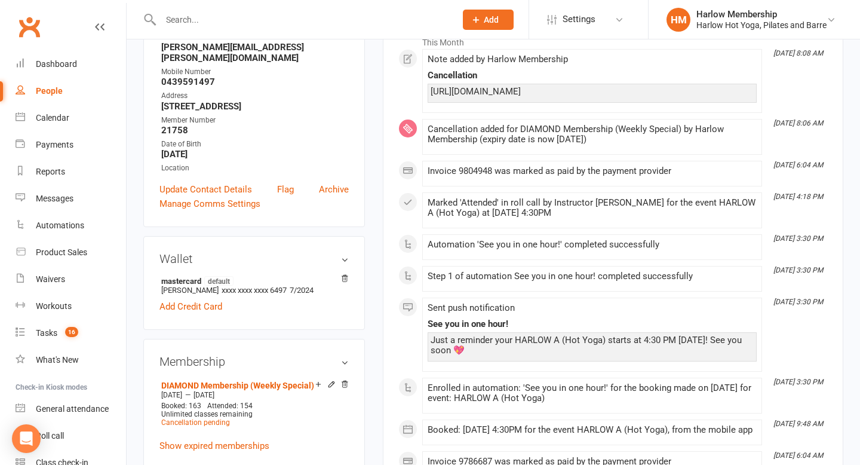
scroll to position [207, 0]
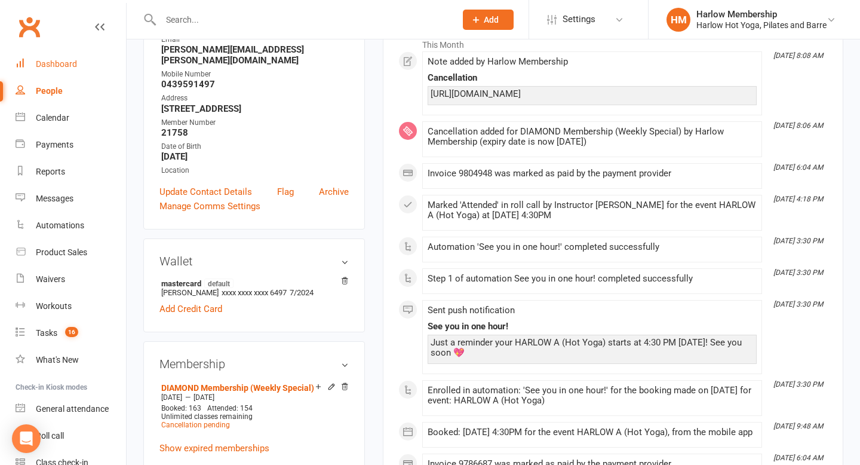
click at [70, 59] on div "Dashboard" at bounding box center [56, 64] width 41 height 10
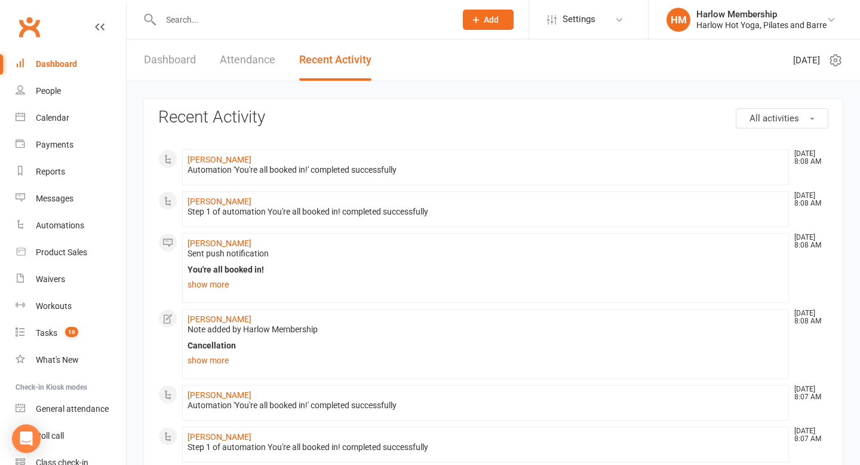
drag, startPoint x: 185, startPoint y: 318, endPoint x: 260, endPoint y: 316, distance: 75.9
click at [262, 318] on li "Antonio Galuppo Sep 15, 8:08 AM Note added by Harlow Membership Cancellation ht…" at bounding box center [485, 344] width 607 height 70
copy link "Antonio Galuppo"
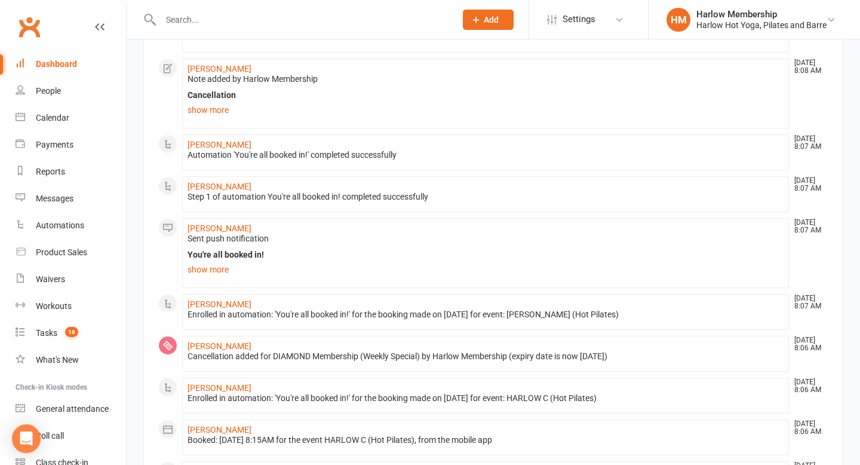
scroll to position [255, 0]
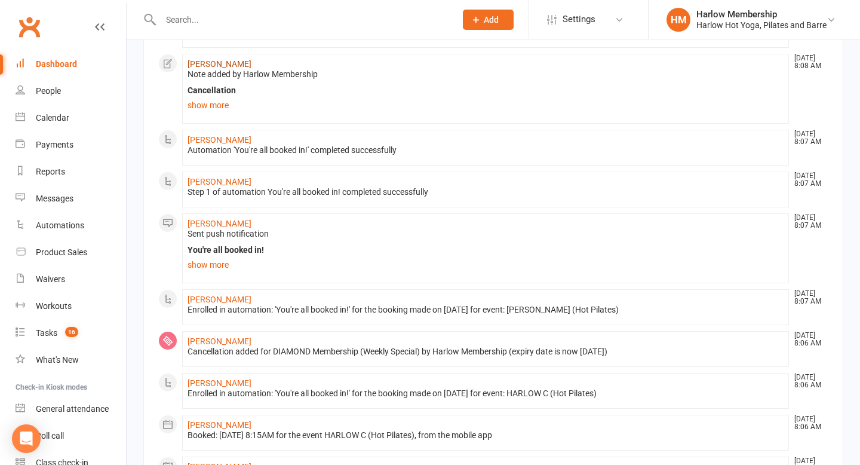
click at [211, 63] on link "Antonio Galuppo" at bounding box center [220, 64] width 64 height 10
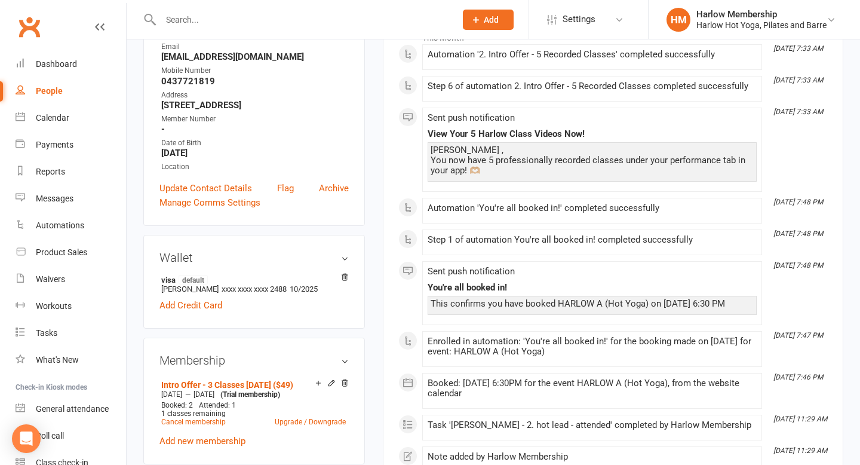
scroll to position [215, 0]
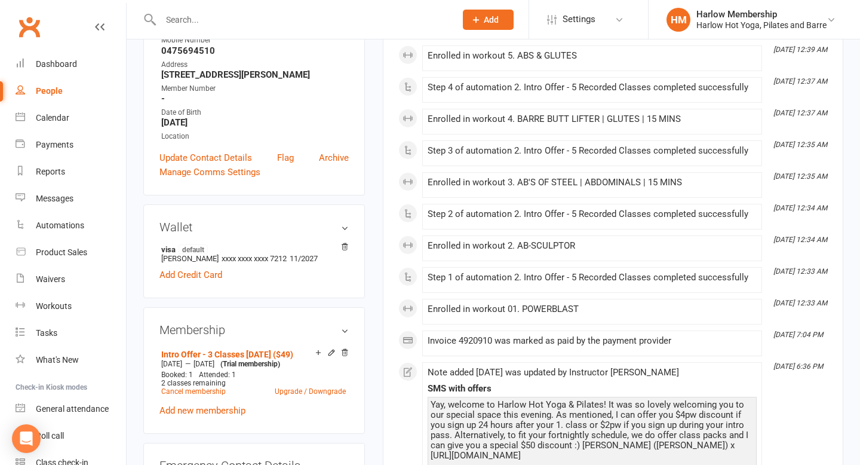
scroll to position [245, 0]
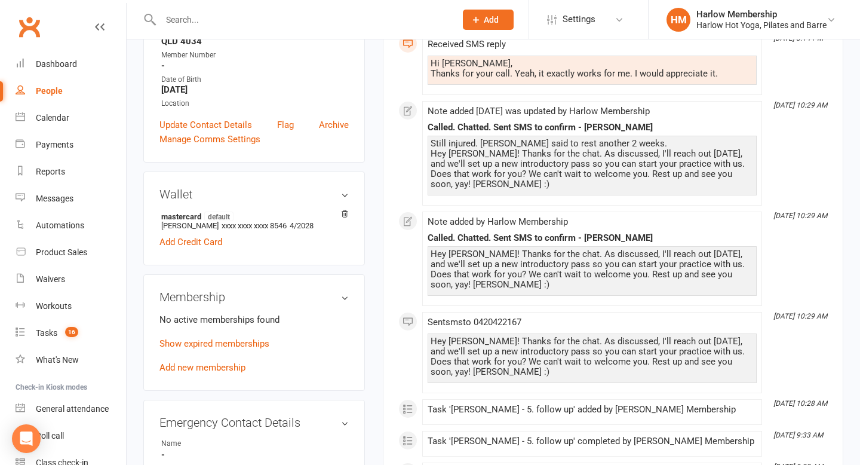
scroll to position [293, 0]
click at [232, 339] on link "Show expired memberships" at bounding box center [214, 344] width 110 height 11
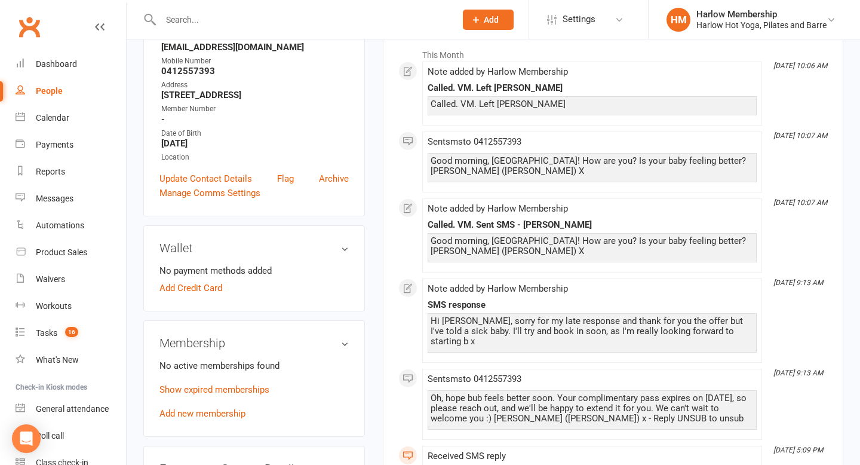
scroll to position [191, 0]
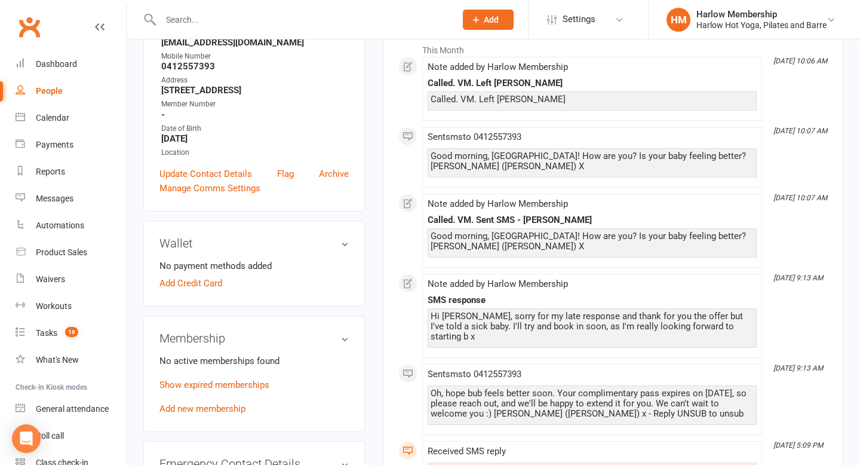
click at [237, 388] on p "Show expired memberships" at bounding box center [253, 384] width 189 height 14
click at [239, 382] on link "Show expired memberships" at bounding box center [214, 384] width 110 height 11
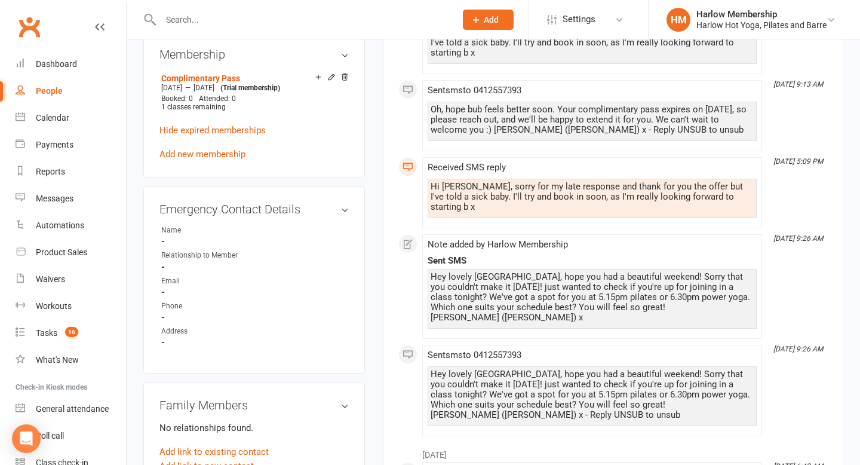
scroll to position [0, 0]
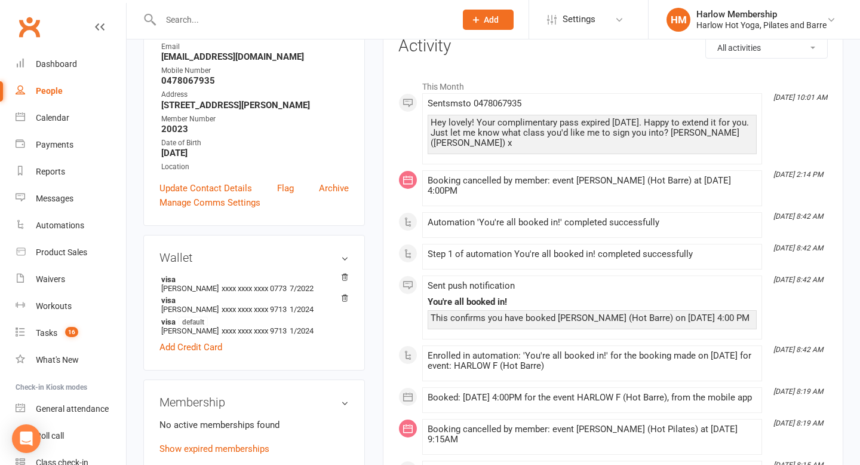
scroll to position [192, 0]
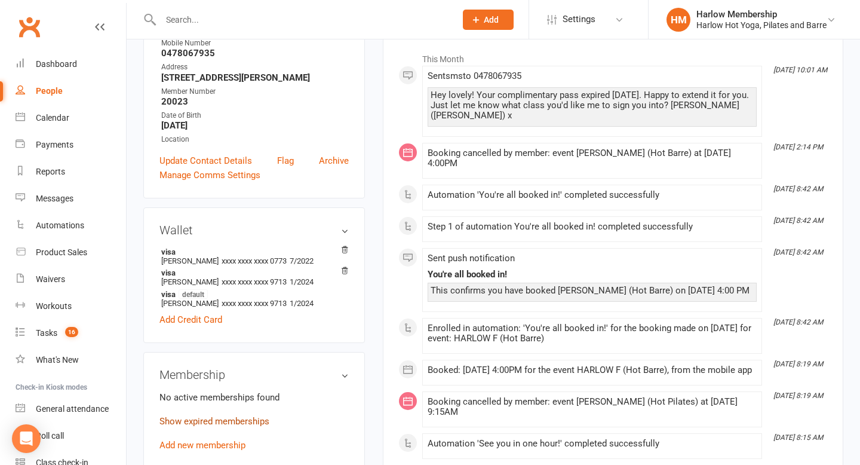
click at [254, 425] on link "Show expired memberships" at bounding box center [214, 421] width 110 height 11
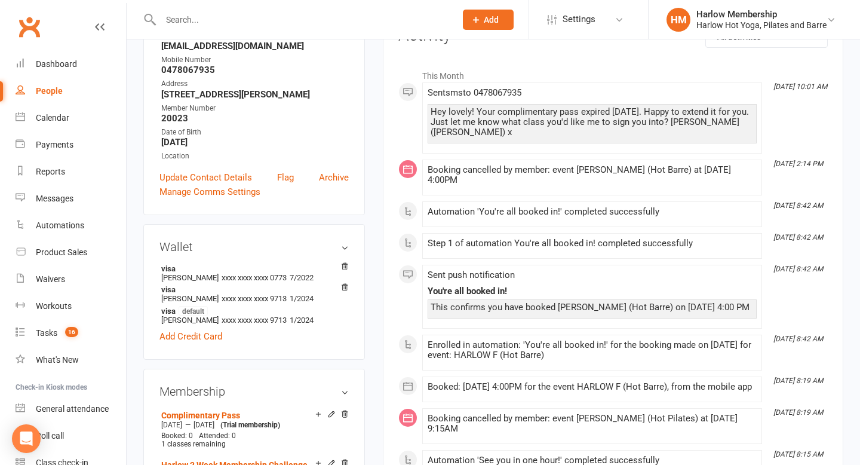
scroll to position [121, 0]
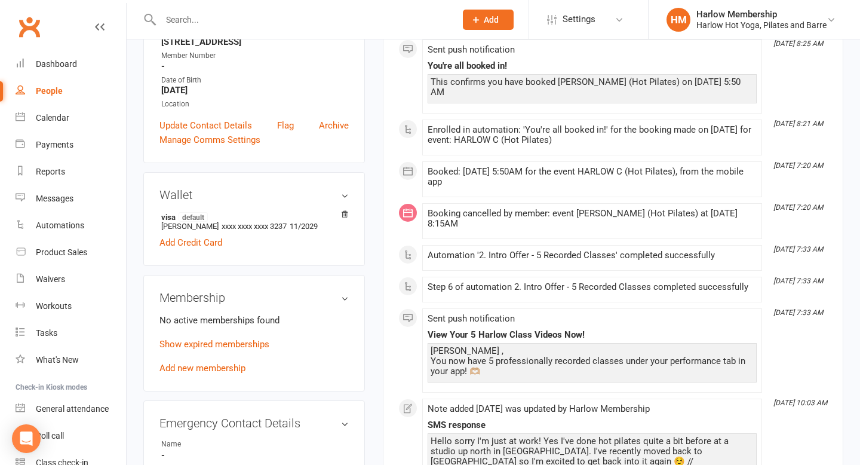
scroll to position [272, 0]
click at [196, 336] on p "Show expired memberships" at bounding box center [253, 343] width 189 height 14
click at [199, 340] on link "Show expired memberships" at bounding box center [214, 342] width 110 height 11
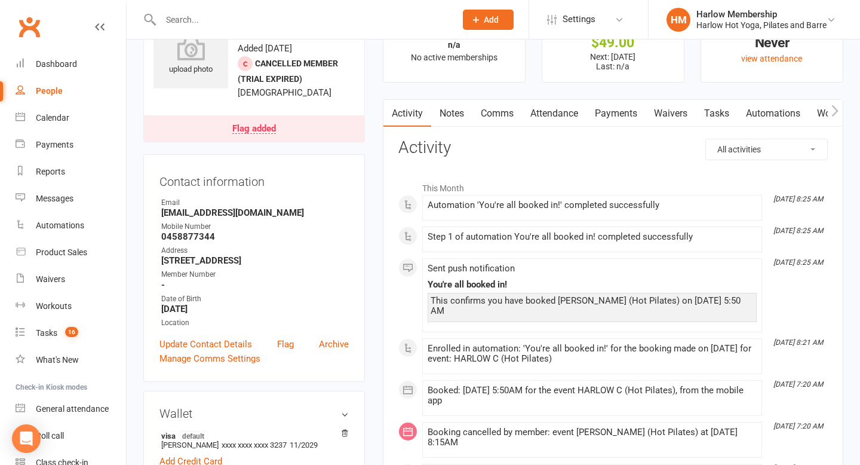
scroll to position [28, 0]
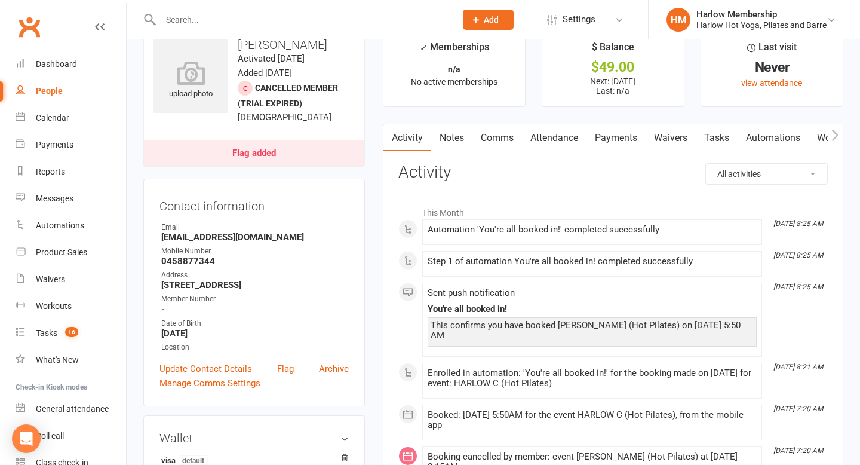
click at [446, 130] on link "Notes" at bounding box center [451, 137] width 41 height 27
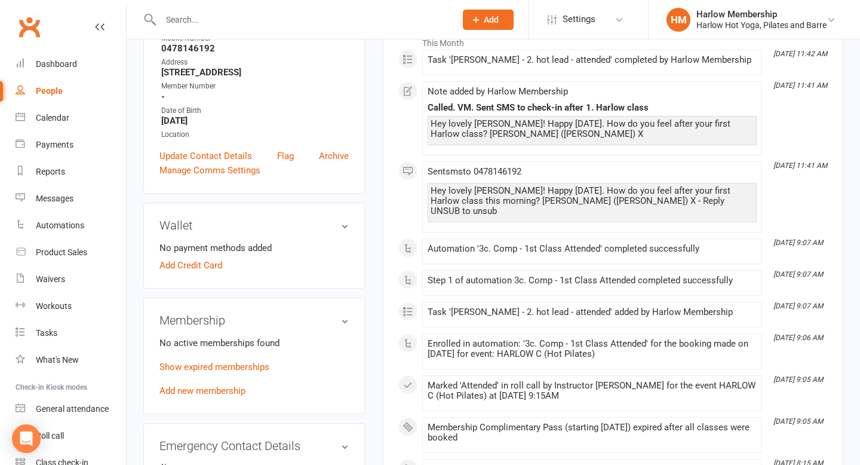
scroll to position [209, 0]
click at [249, 369] on link "Show expired memberships" at bounding box center [214, 366] width 110 height 11
